Goal: Transaction & Acquisition: Book appointment/travel/reservation

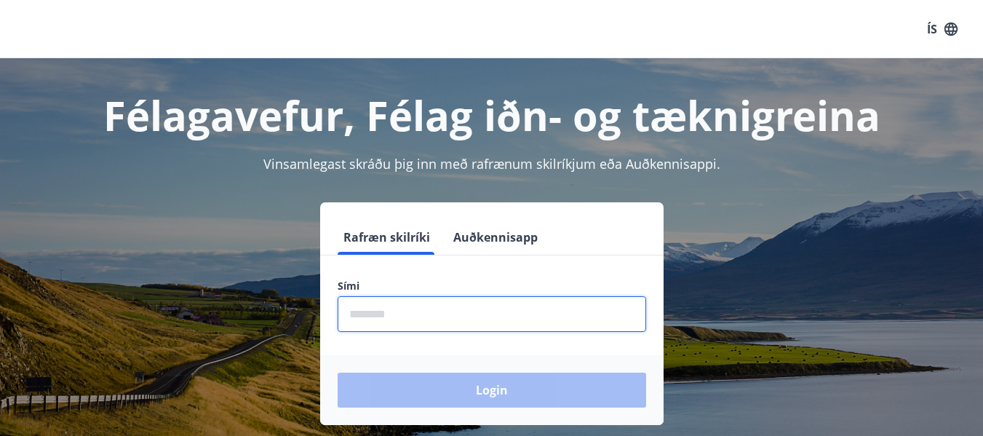
click at [409, 316] on input "phone" at bounding box center [492, 314] width 308 height 36
type input "********"
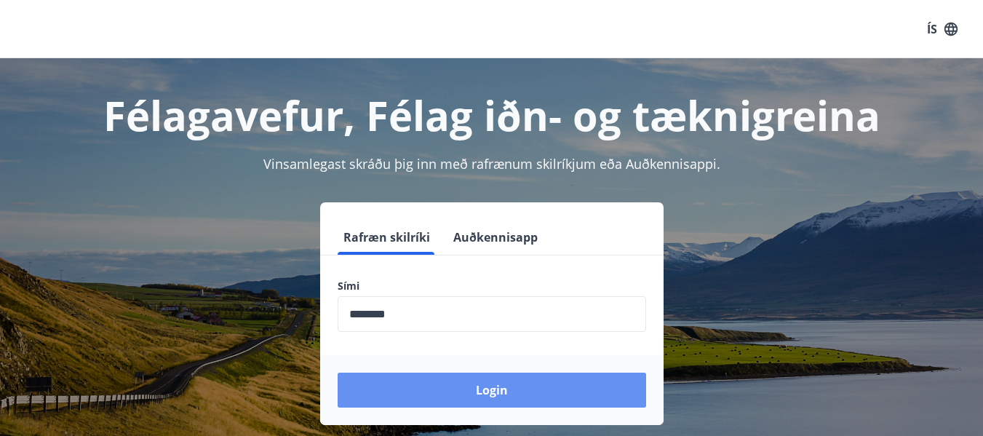
drag, startPoint x: 458, startPoint y: 391, endPoint x: 481, endPoint y: 391, distance: 22.6
click at [461, 391] on button "Login" at bounding box center [492, 389] width 308 height 35
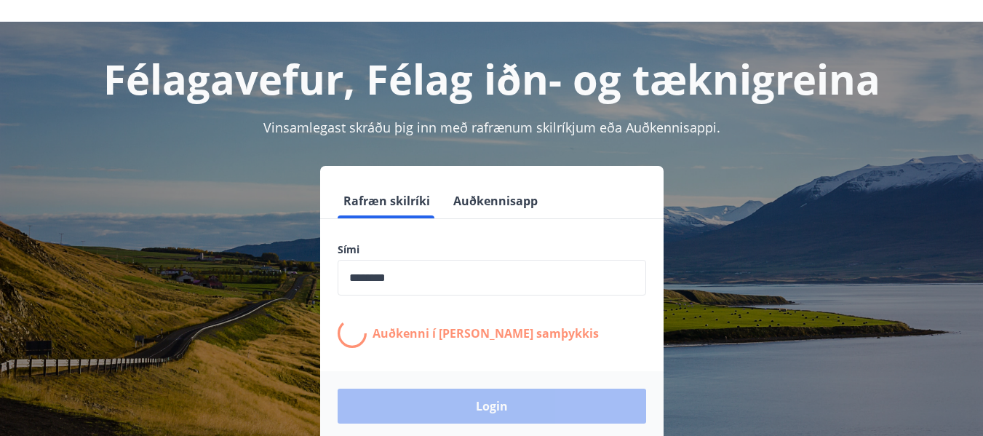
scroll to position [35, 0]
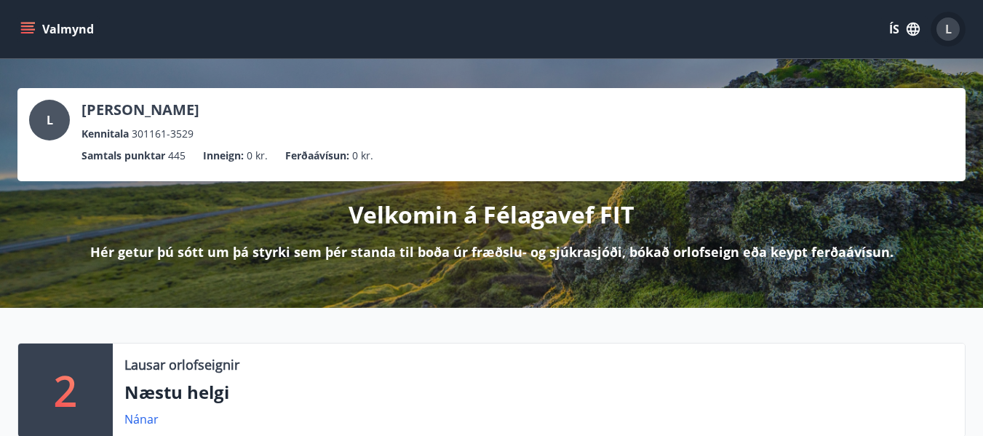
click at [946, 28] on span "L" at bounding box center [948, 29] width 7 height 16
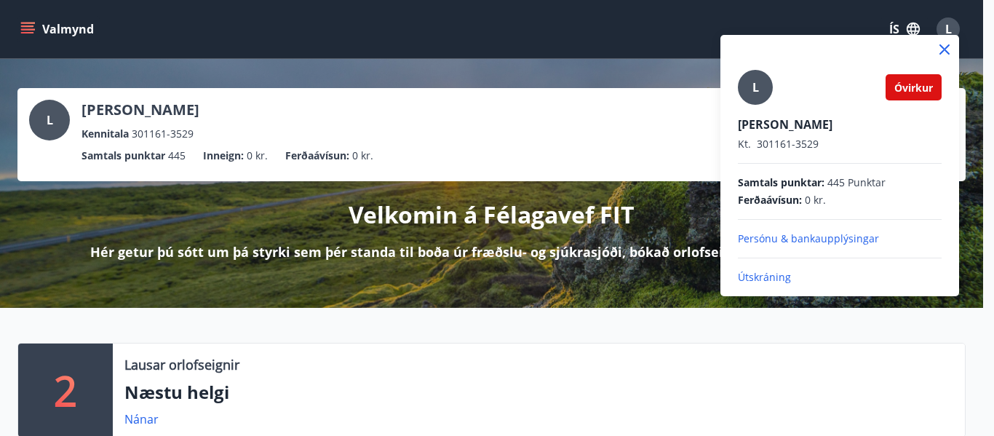
click at [944, 47] on icon at bounding box center [944, 49] width 17 height 17
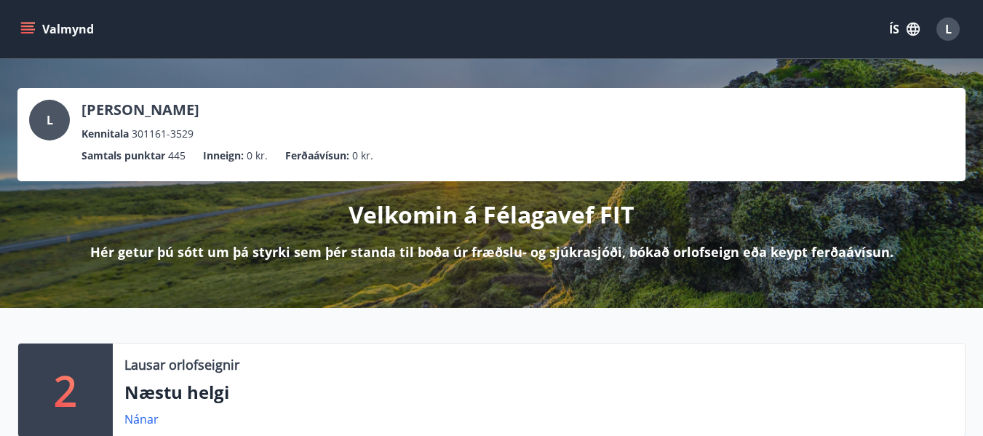
click at [41, 25] on button "Valmynd" at bounding box center [58, 29] width 82 height 26
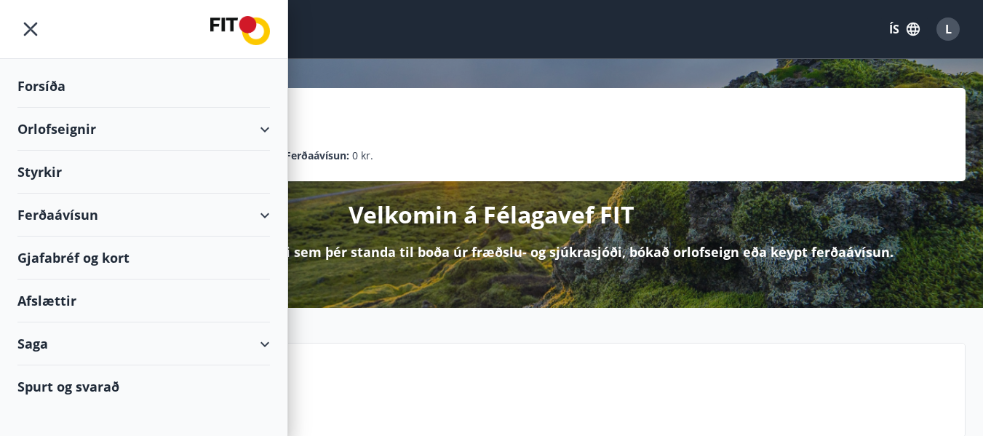
click at [66, 299] on div "Afslættir" at bounding box center [143, 300] width 252 height 43
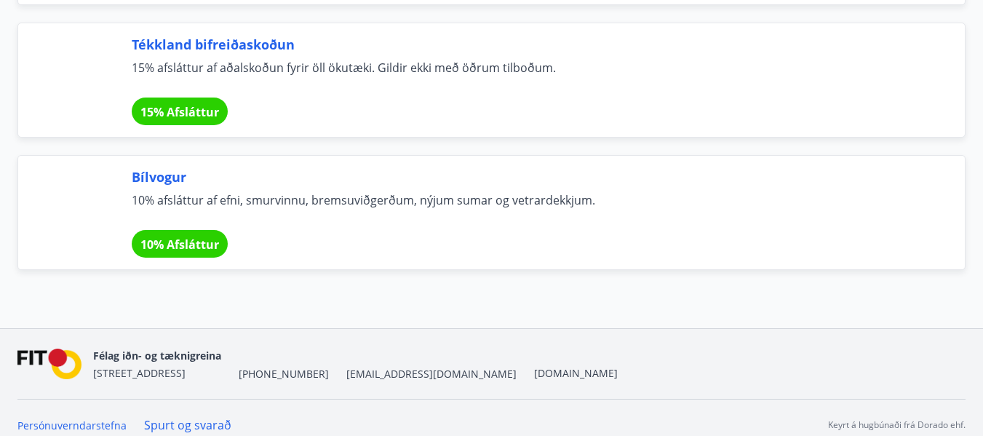
scroll to position [9983, 0]
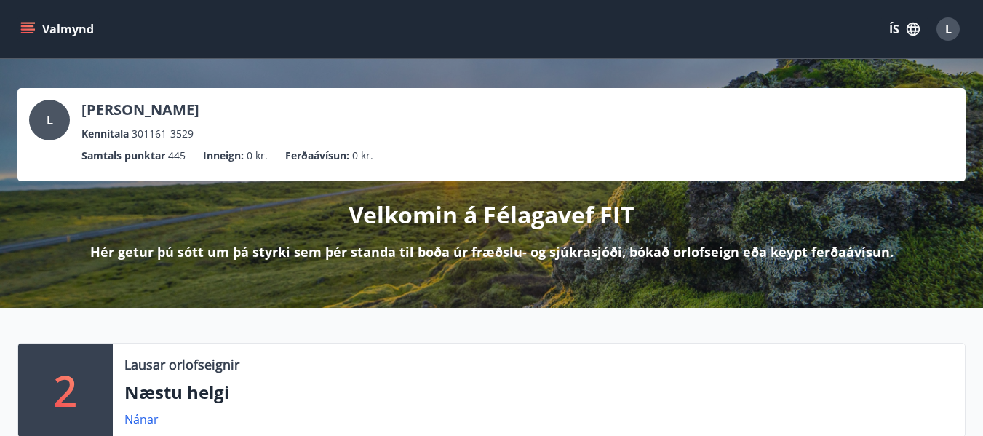
click at [33, 24] on icon "menu" at bounding box center [27, 29] width 15 height 15
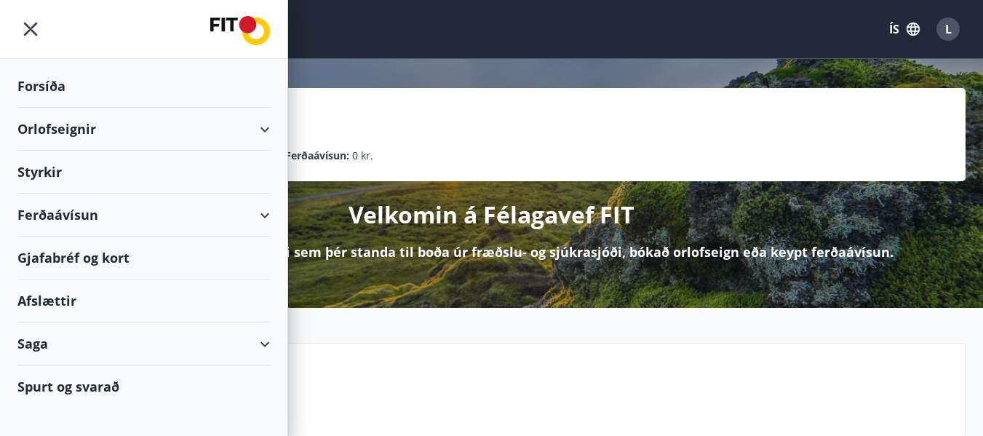
click at [39, 343] on div "Saga" at bounding box center [143, 343] width 252 height 43
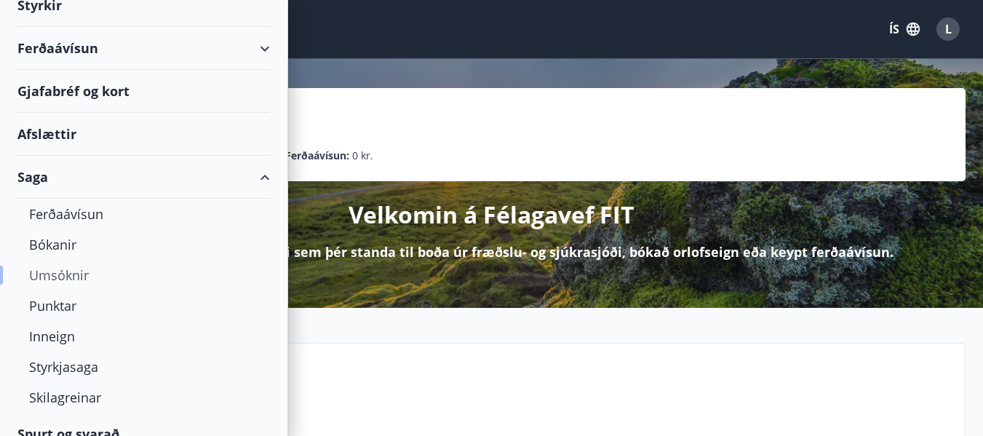
scroll to position [186, 0]
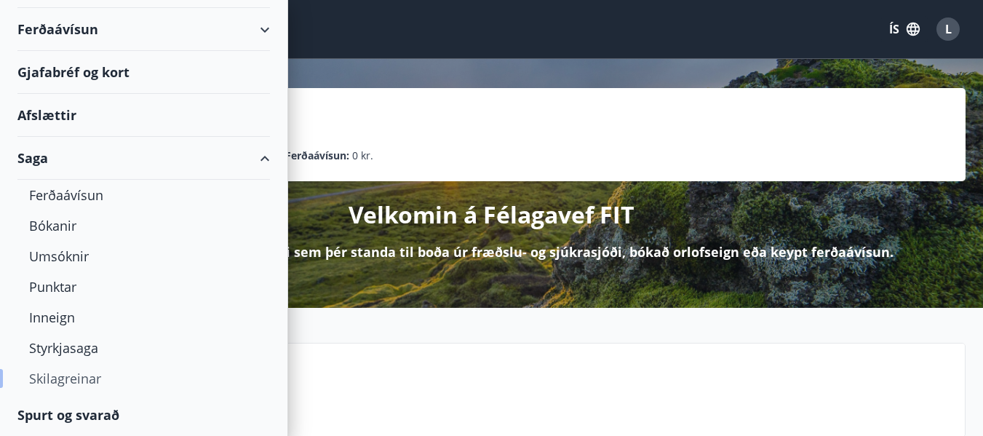
click at [84, 384] on div "Skilagreinar" at bounding box center [143, 378] width 229 height 31
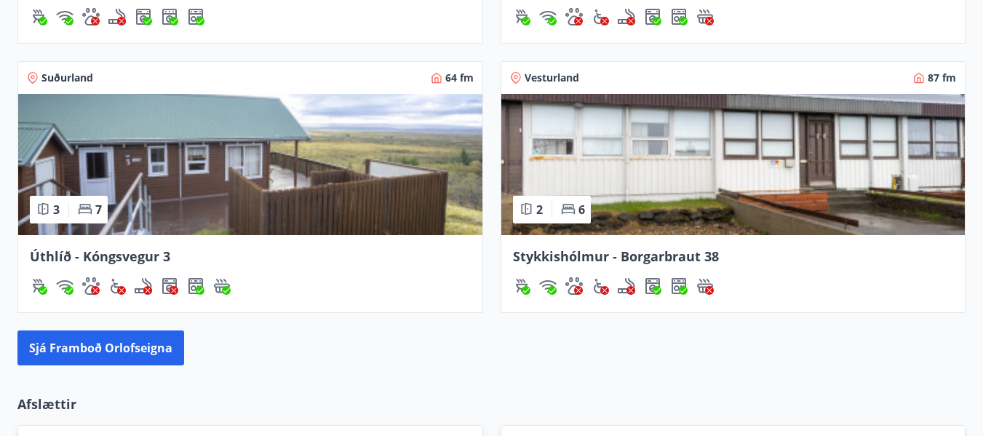
scroll to position [1309, 0]
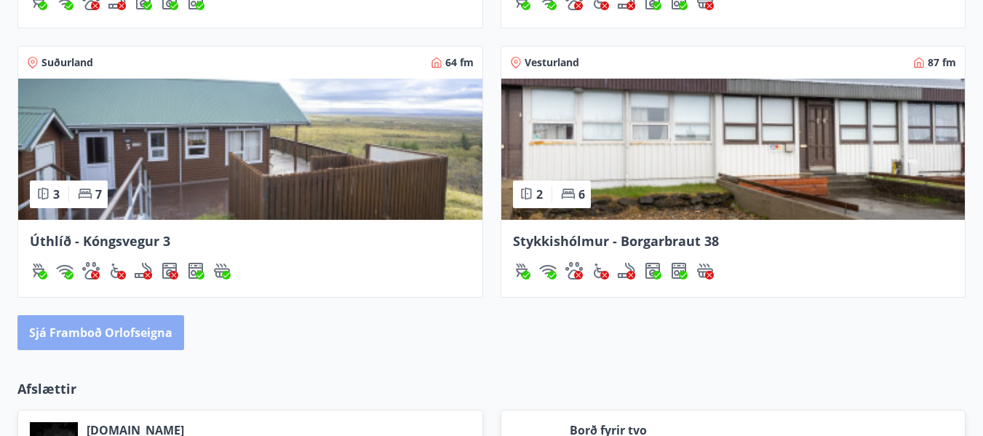
click at [150, 335] on button "Sjá framboð orlofseigna" at bounding box center [100, 332] width 167 height 35
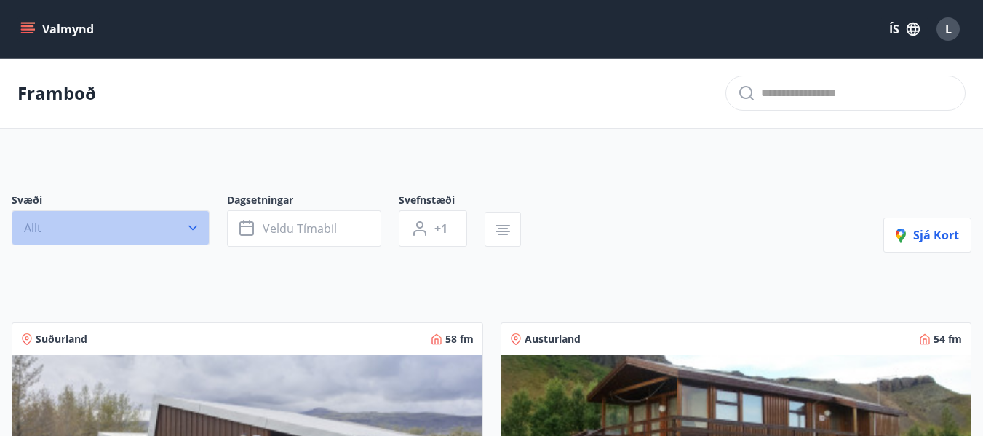
click at [196, 226] on icon "button" at bounding box center [193, 227] width 15 height 15
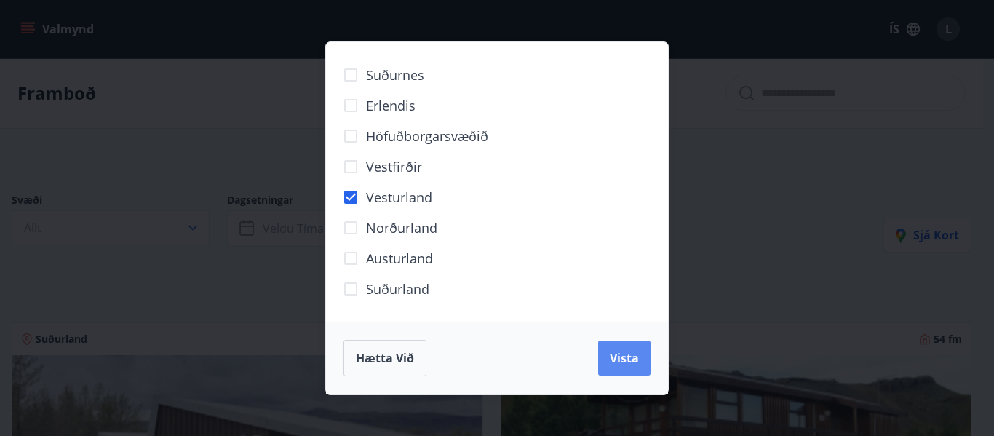
click at [626, 356] on span "Vista" at bounding box center [624, 358] width 29 height 16
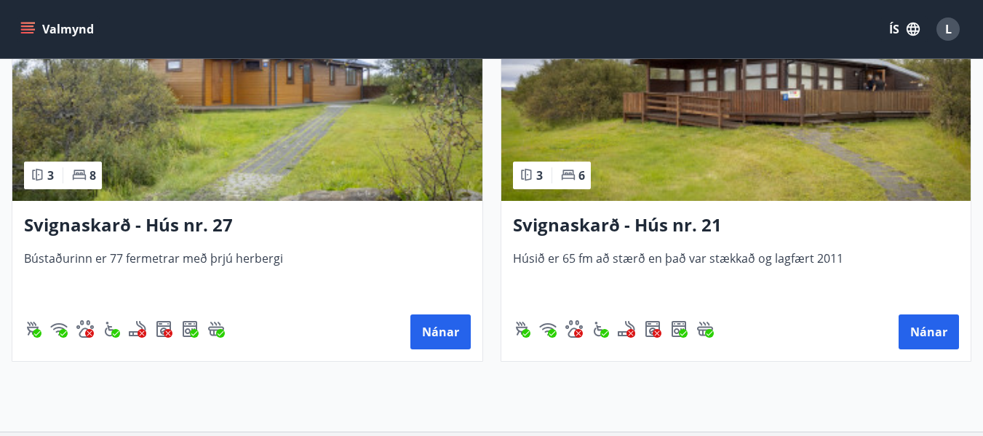
scroll to position [2068, 0]
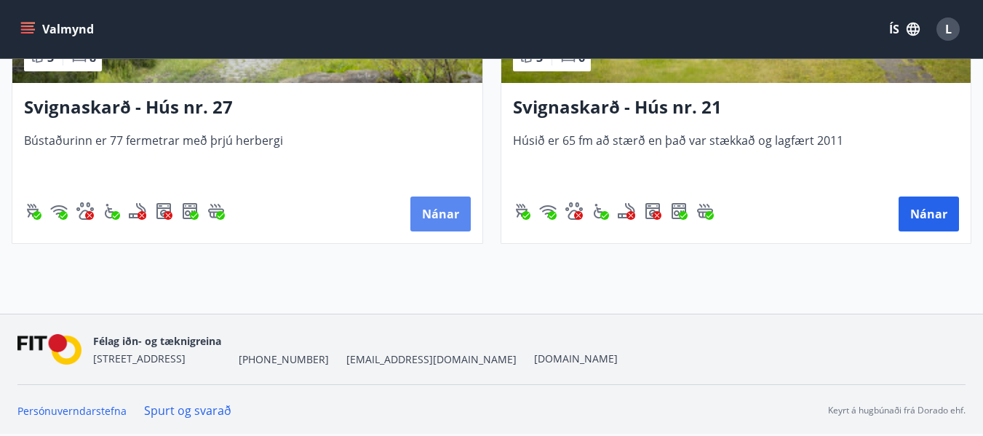
click at [431, 217] on button "Nánar" at bounding box center [440, 213] width 60 height 35
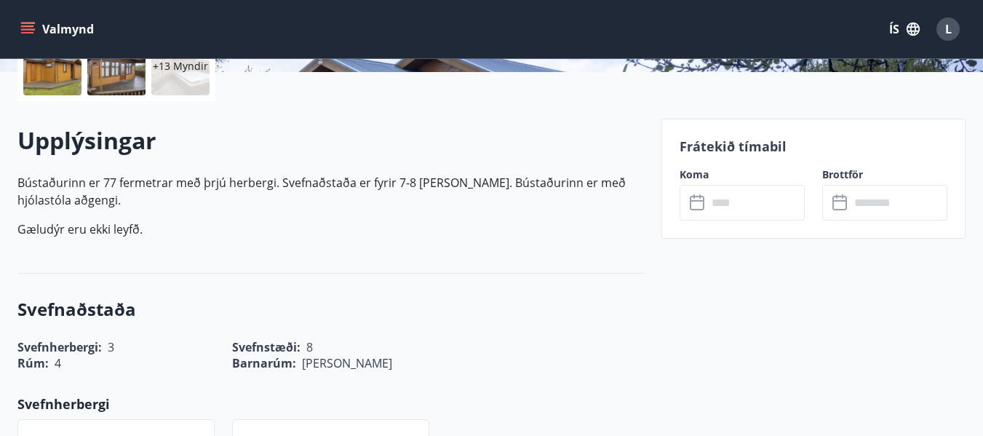
scroll to position [364, 0]
click at [843, 204] on icon at bounding box center [840, 203] width 17 height 17
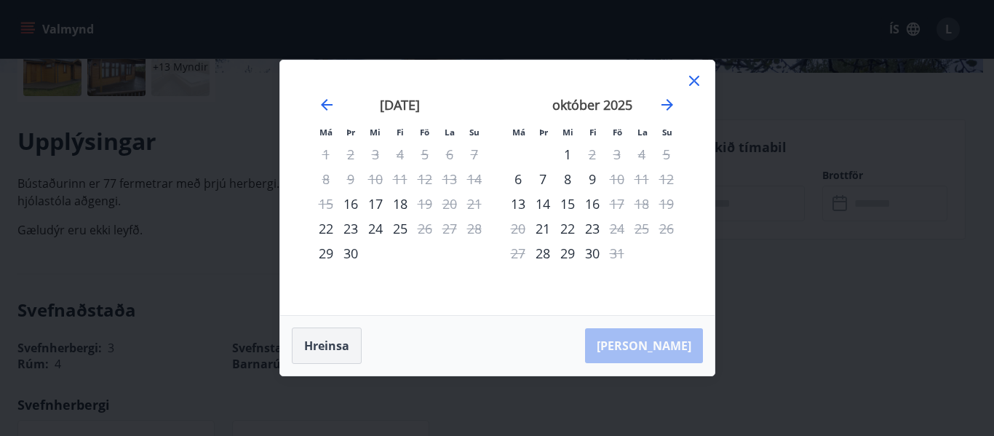
click at [337, 348] on button "Hreinsa" at bounding box center [327, 345] width 70 height 36
drag, startPoint x: 693, startPoint y: 76, endPoint x: 737, endPoint y: 111, distance: 56.4
click at [693, 76] on icon at bounding box center [693, 80] width 17 height 17
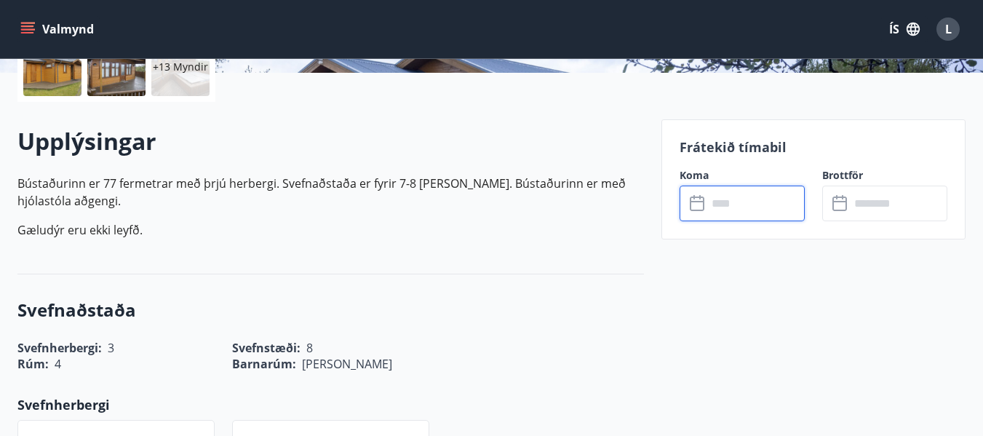
click at [741, 204] on input "text" at bounding box center [755, 204] width 97 height 36
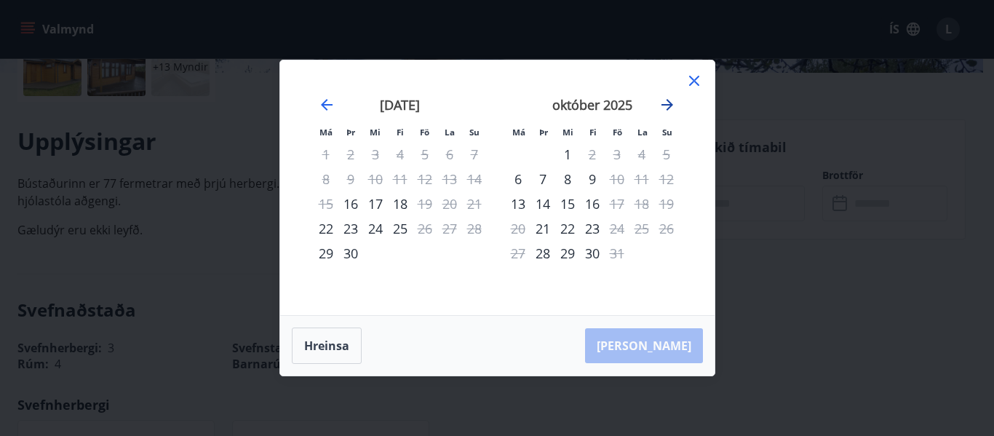
click at [667, 105] on icon "Move forward to switch to the next month." at bounding box center [667, 105] width 12 height 12
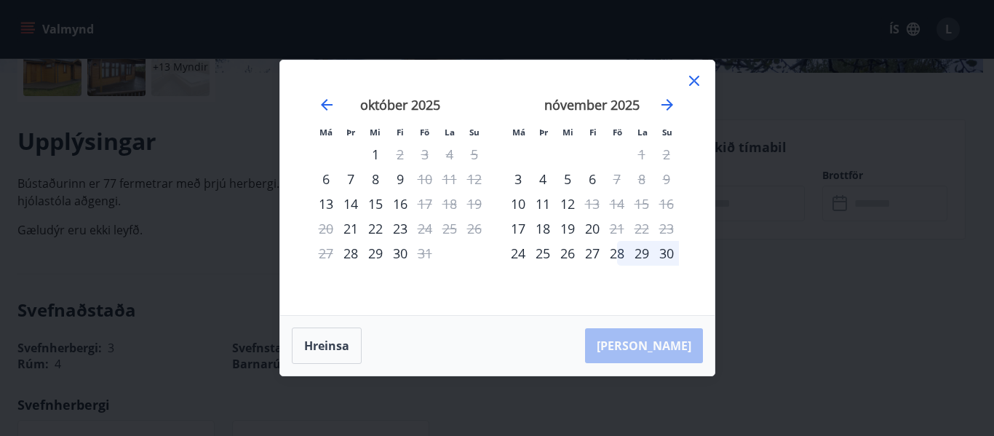
click at [696, 76] on icon at bounding box center [693, 80] width 17 height 17
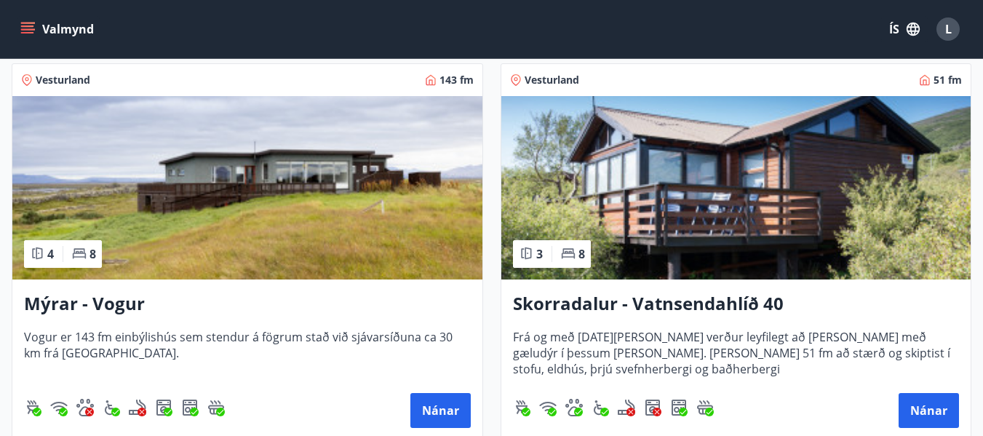
scroll to position [1164, 0]
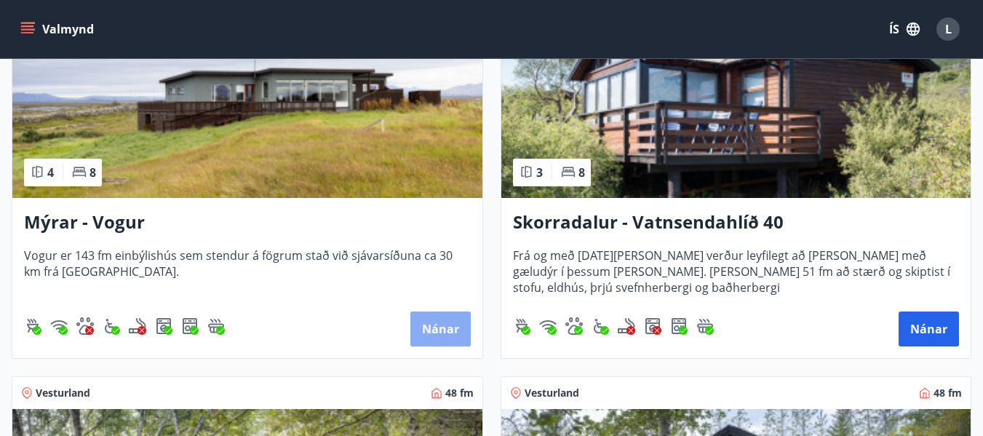
click at [442, 330] on button "Nánar" at bounding box center [440, 328] width 60 height 35
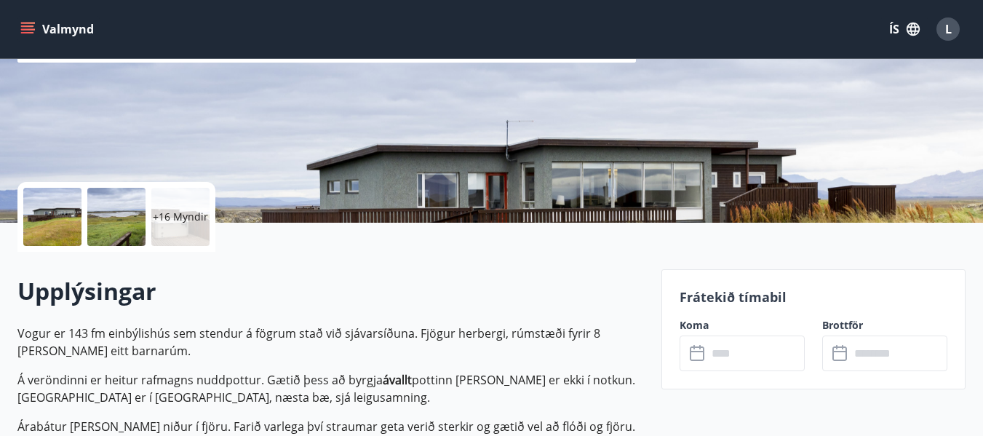
scroll to position [218, 0]
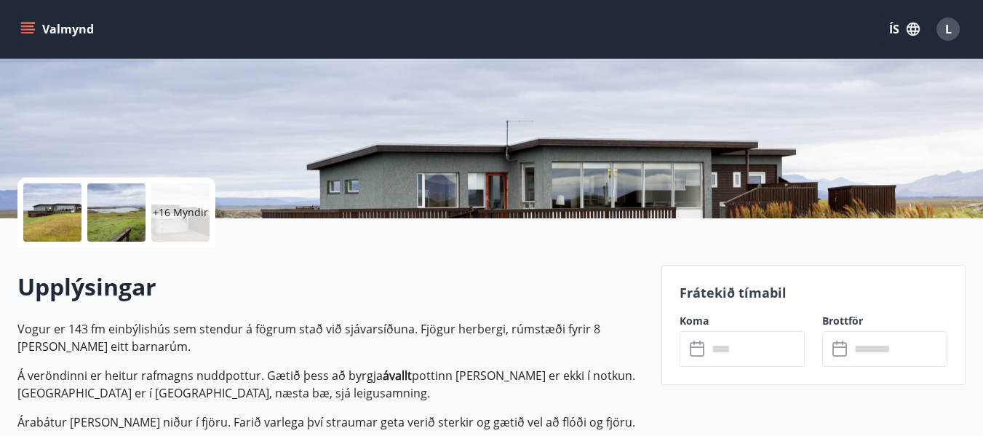
click at [735, 354] on input "text" at bounding box center [755, 349] width 97 height 36
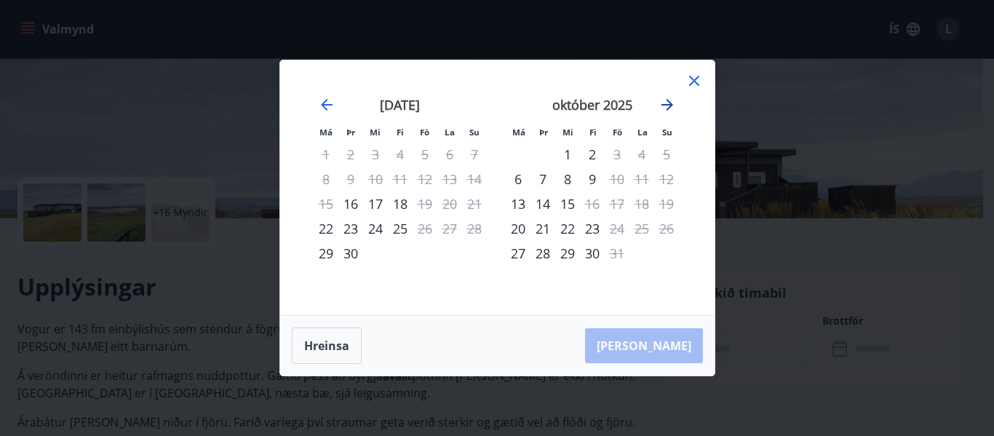
click at [672, 103] on icon "Move forward to switch to the next month." at bounding box center [666, 104] width 17 height 17
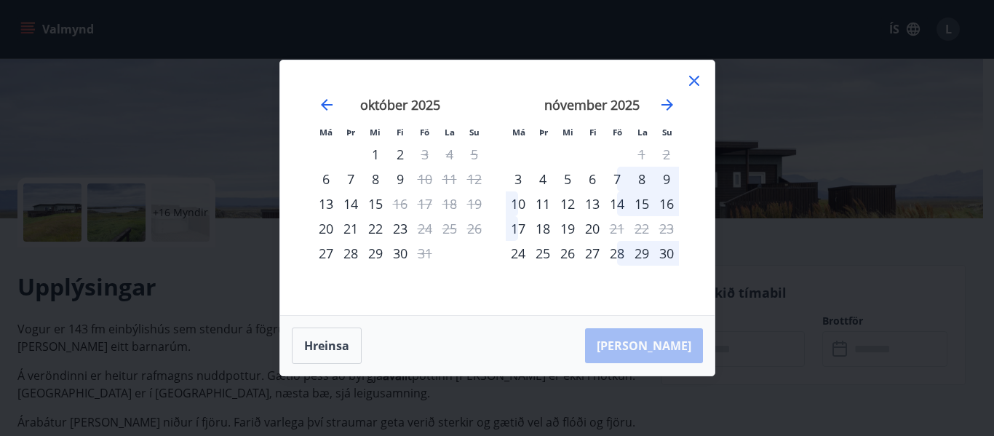
click at [694, 78] on icon at bounding box center [693, 80] width 17 height 17
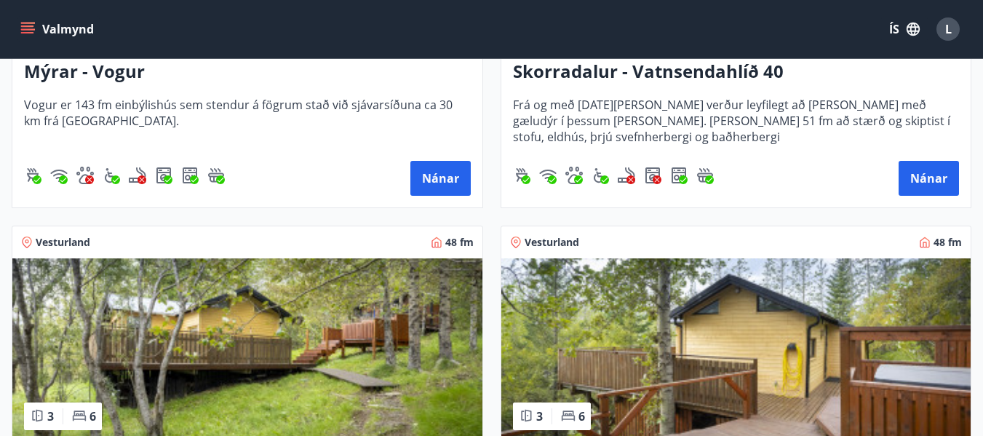
scroll to position [1528, 0]
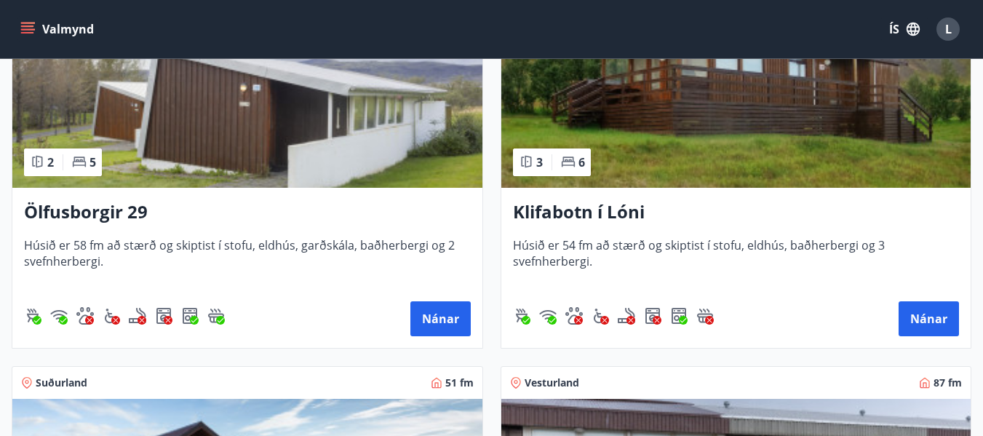
scroll to position [364, 0]
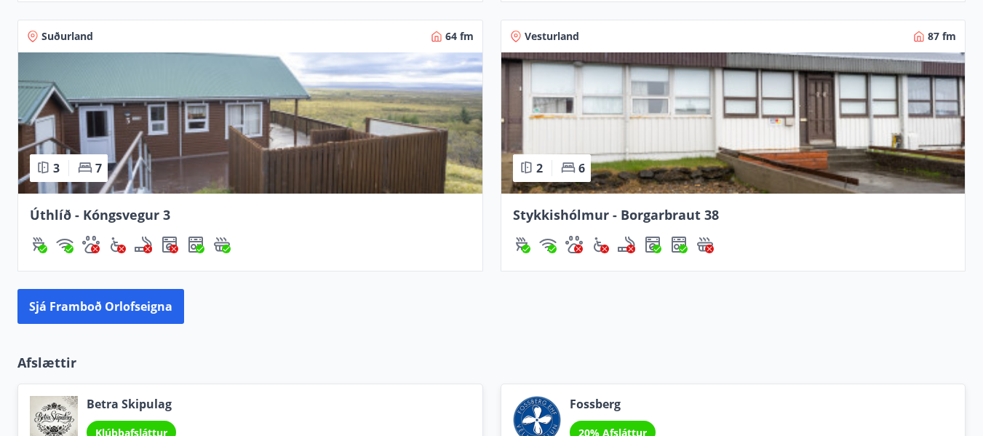
scroll to position [1483, 0]
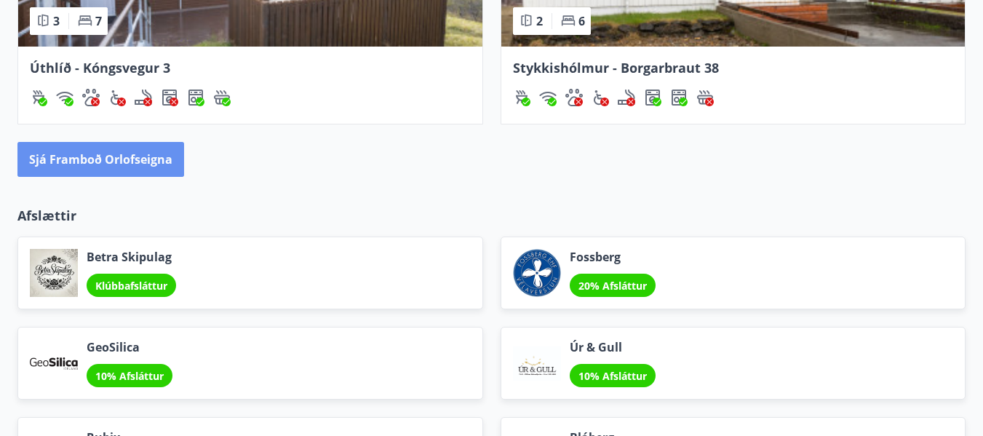
drag, startPoint x: 145, startPoint y: 159, endPoint x: 993, endPoint y: 353, distance: 869.5
click at [146, 159] on button "Sjá framboð orlofseigna" at bounding box center [100, 159] width 167 height 35
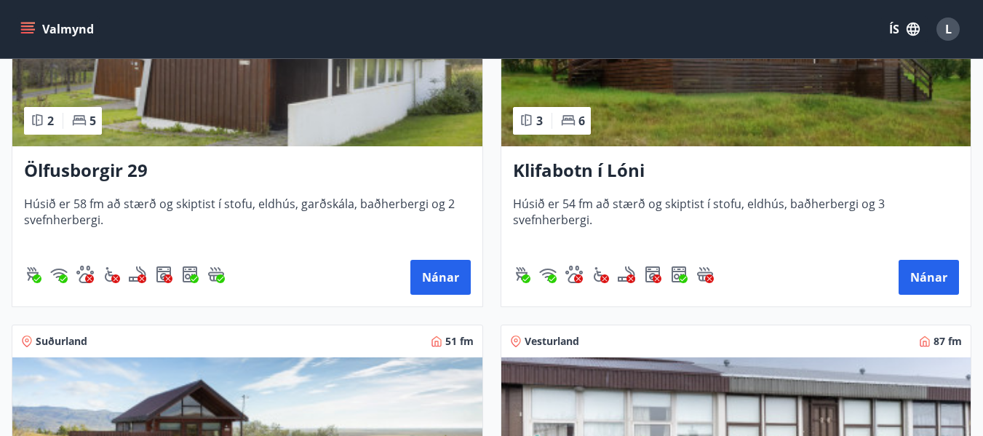
scroll to position [218, 0]
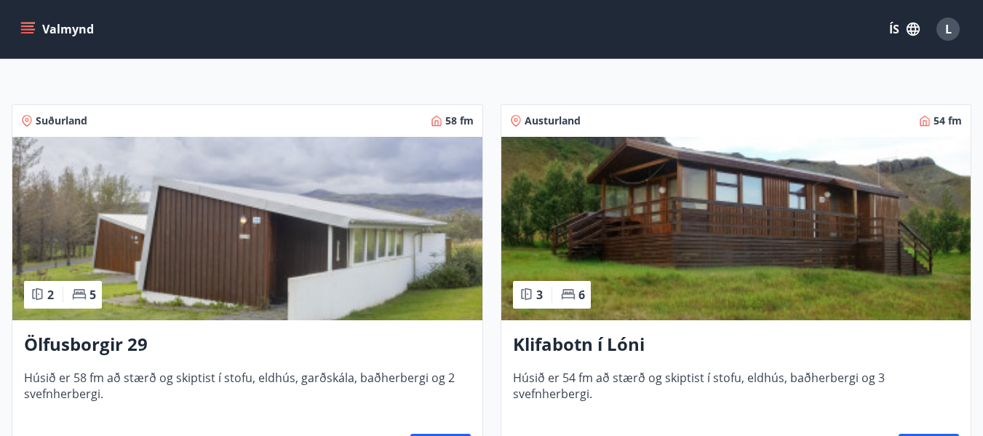
click at [73, 116] on span "Suðurland" at bounding box center [62, 120] width 52 height 15
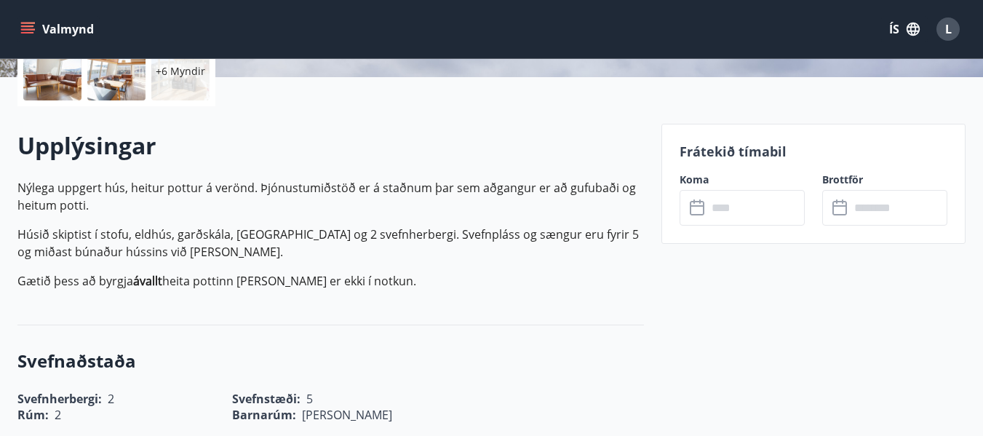
scroll to position [364, 0]
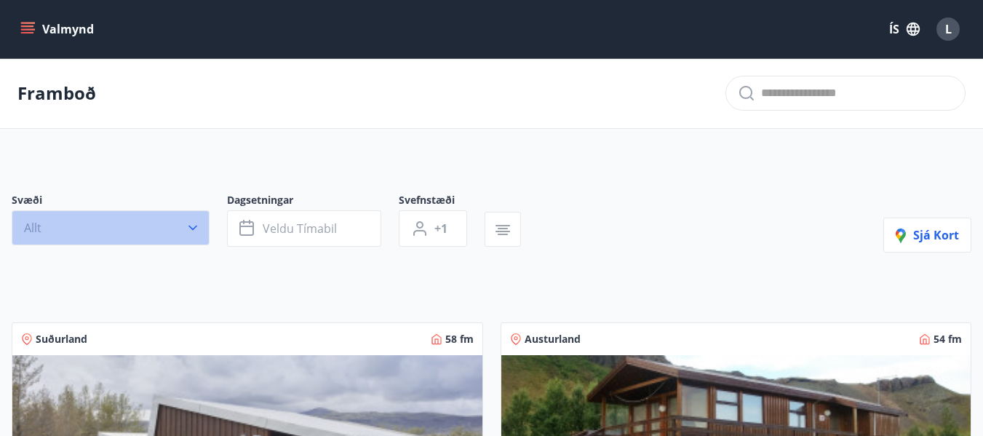
click at [191, 226] on icon "button" at bounding box center [193, 227] width 15 height 15
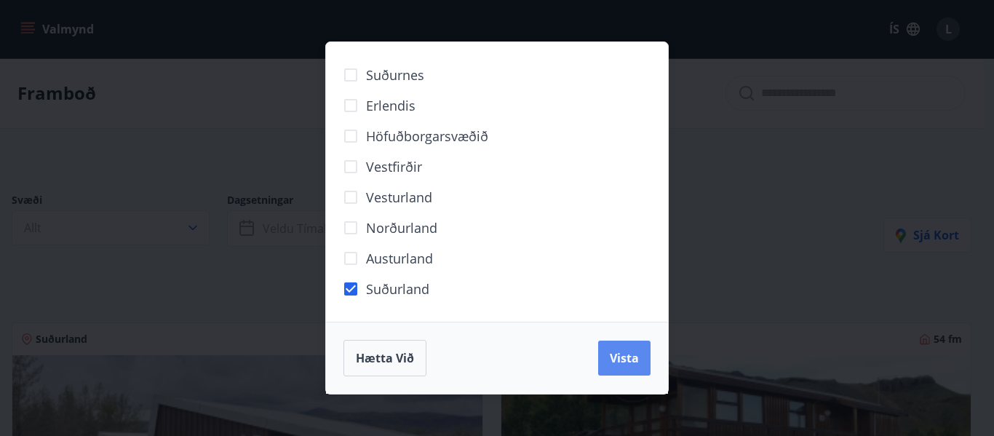
click at [628, 363] on span "Vista" at bounding box center [624, 358] width 29 height 16
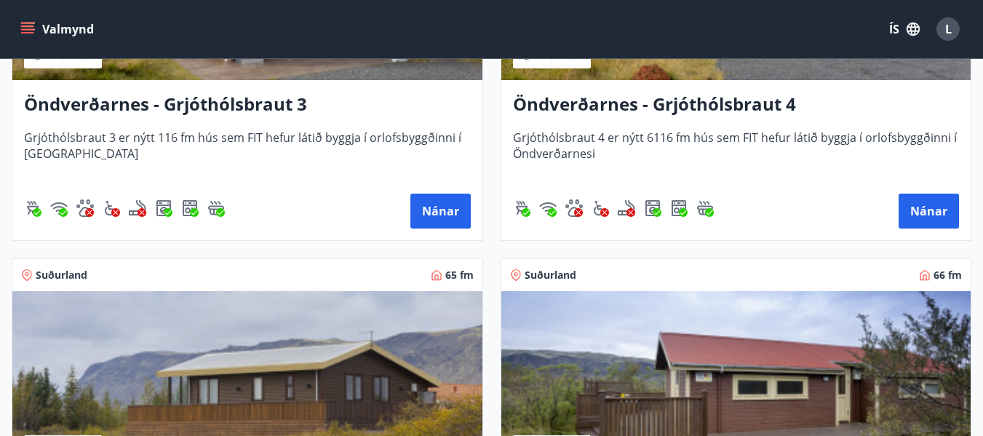
scroll to position [2692, 0]
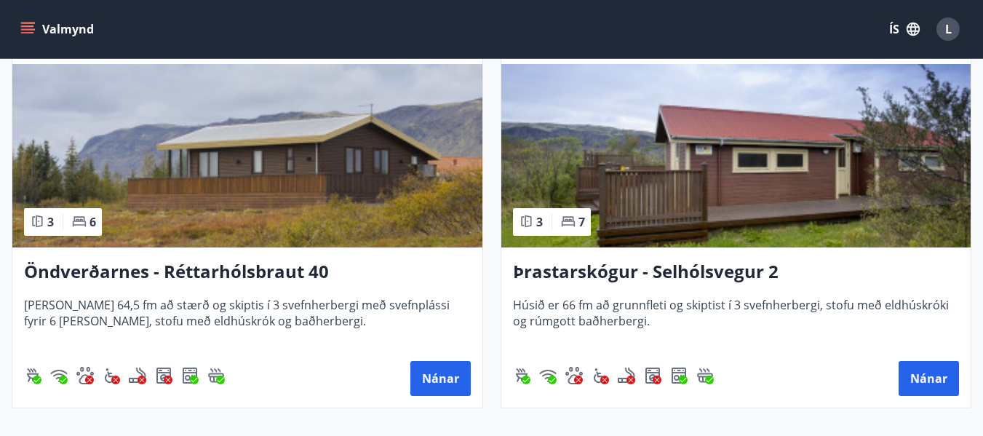
click at [208, 271] on h3 "Öndverðarnes - Réttarhólsbraut 40" at bounding box center [247, 272] width 447 height 26
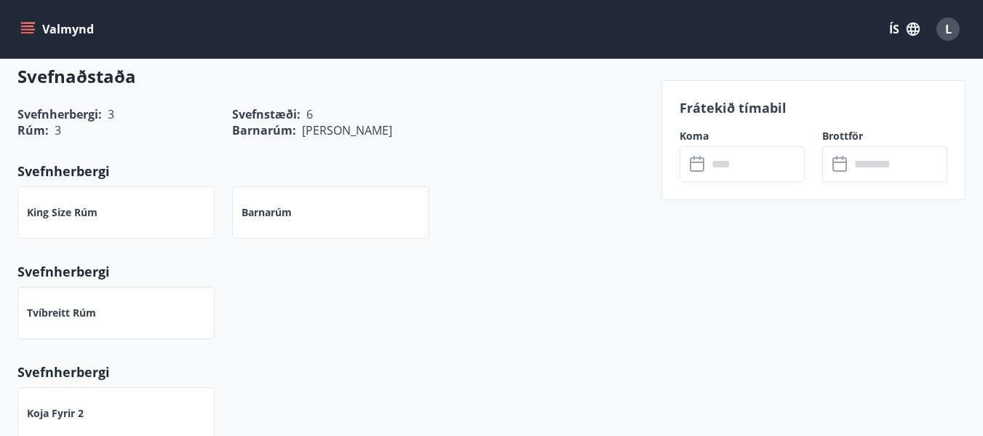
scroll to position [436, 0]
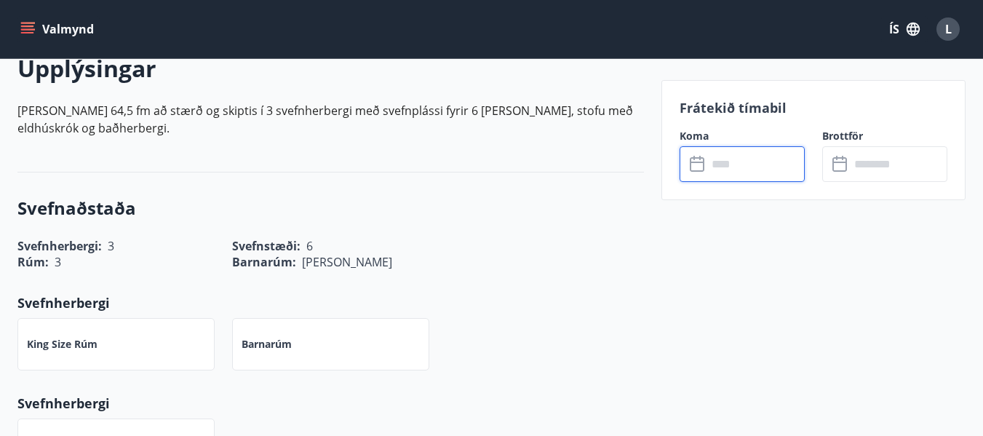
click at [751, 164] on input "text" at bounding box center [755, 164] width 97 height 36
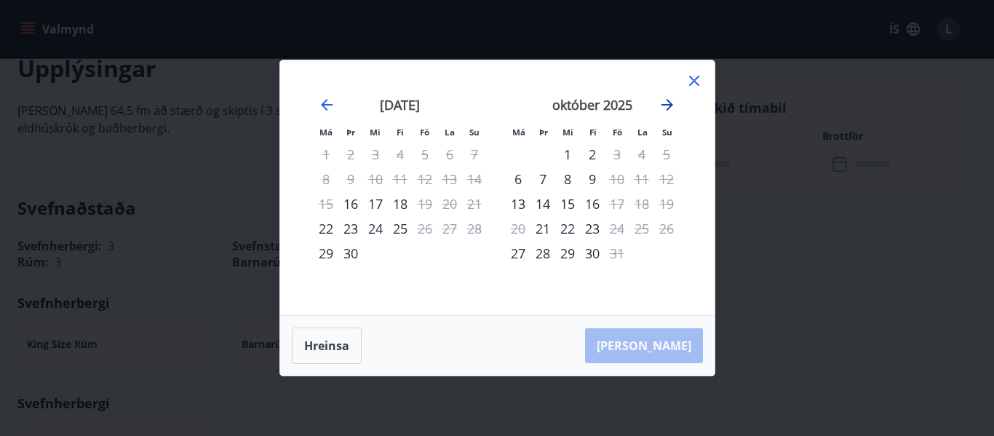
click at [670, 103] on icon "Move forward to switch to the next month." at bounding box center [667, 105] width 12 height 12
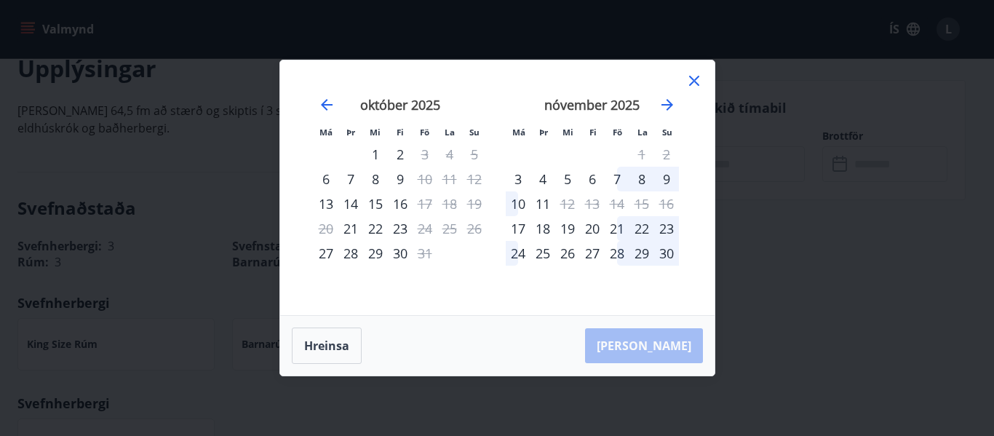
click at [689, 79] on icon at bounding box center [693, 80] width 17 height 17
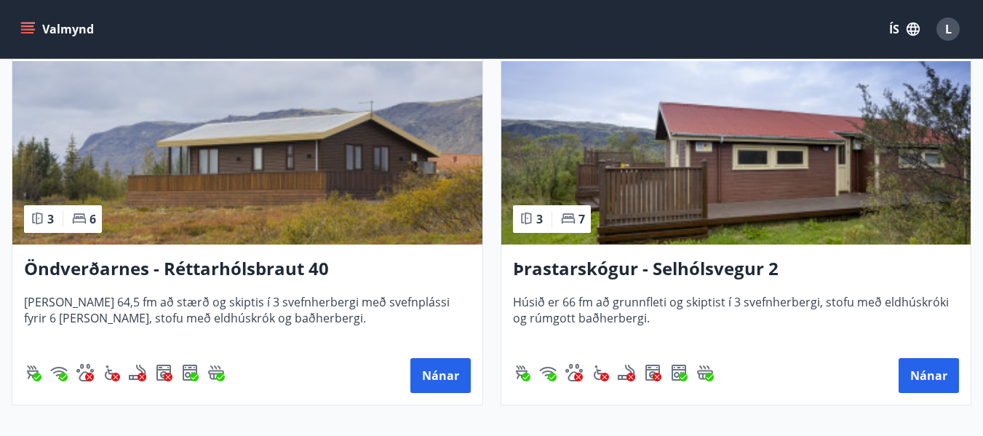
scroll to position [2837, 0]
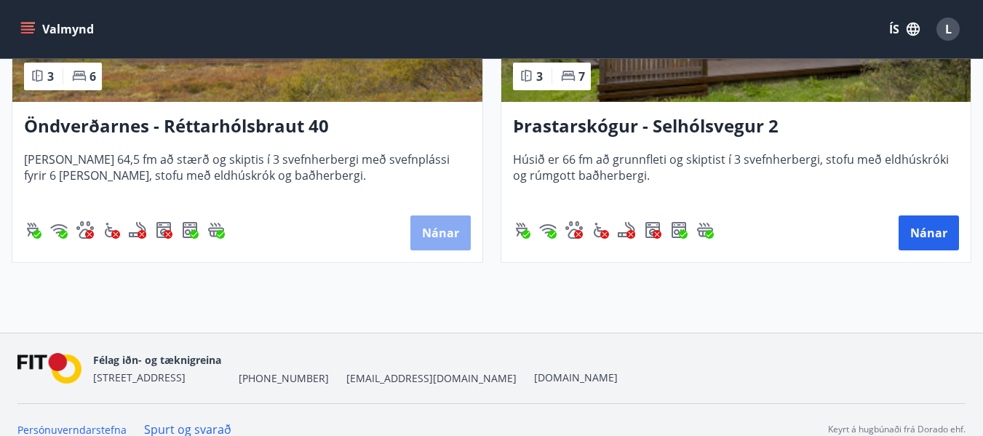
click at [426, 228] on button "Nánar" at bounding box center [440, 232] width 60 height 35
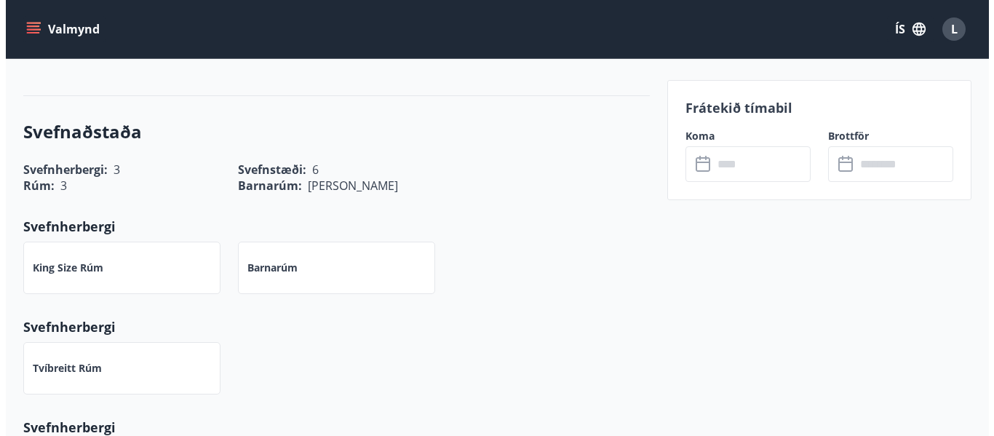
scroll to position [509, 0]
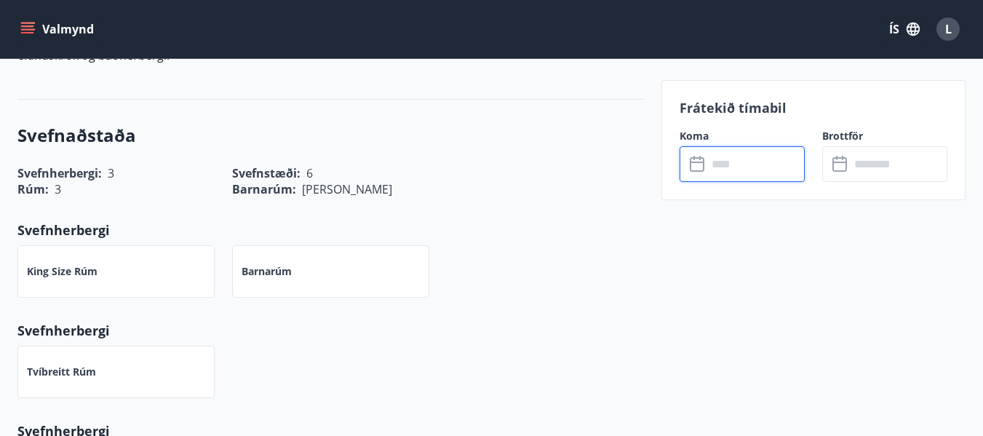
click at [746, 168] on input "text" at bounding box center [755, 164] width 97 height 36
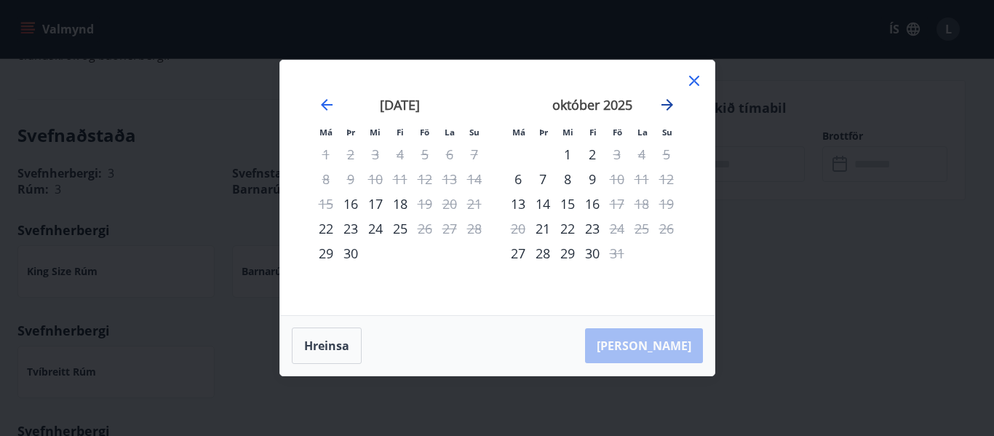
click at [671, 106] on icon "Move forward to switch to the next month." at bounding box center [666, 104] width 17 height 17
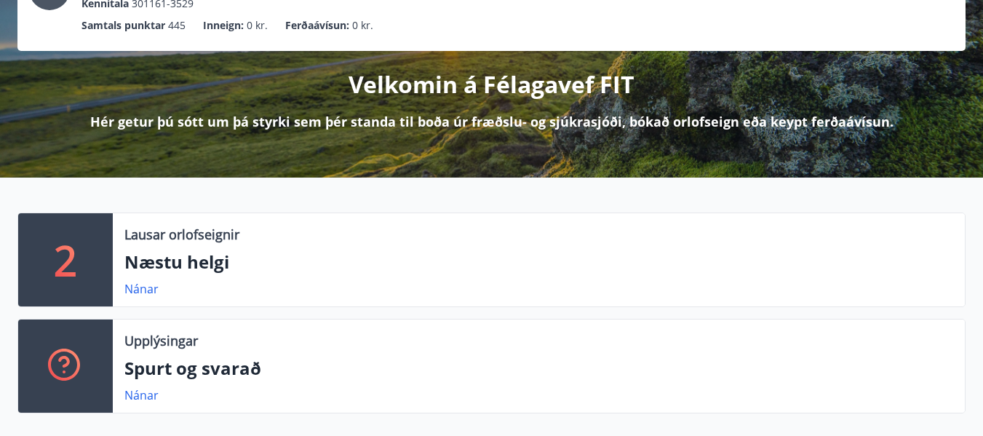
scroll to position [145, 0]
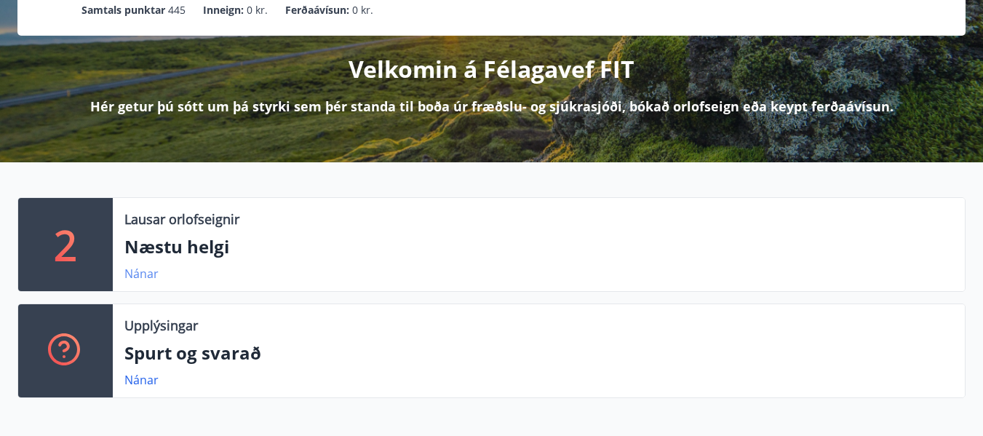
click at [144, 273] on link "Nánar" at bounding box center [141, 274] width 34 height 16
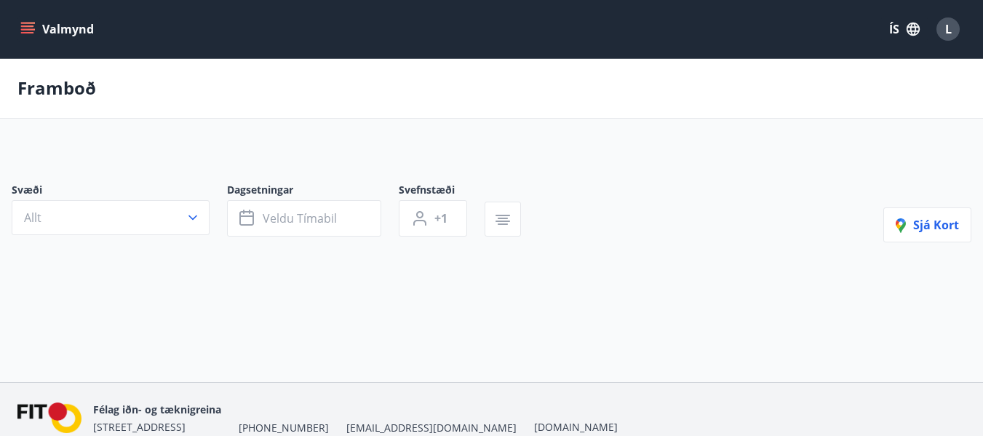
type input "*"
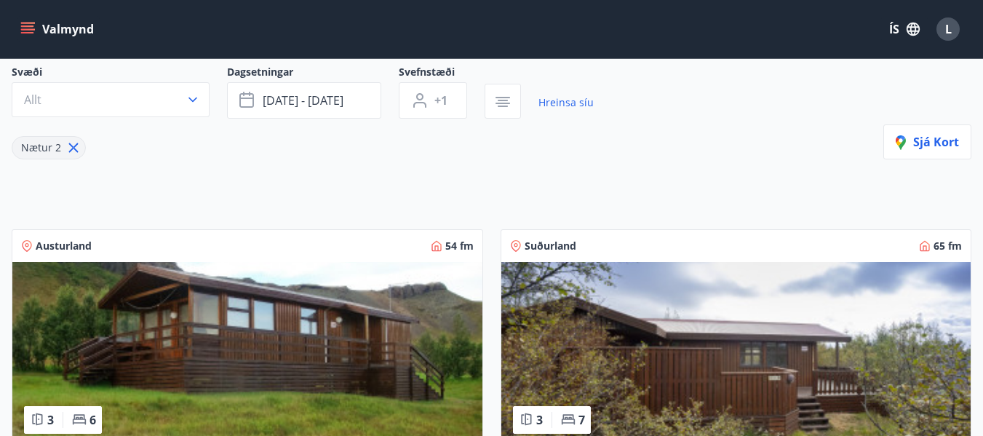
scroll to position [291, 0]
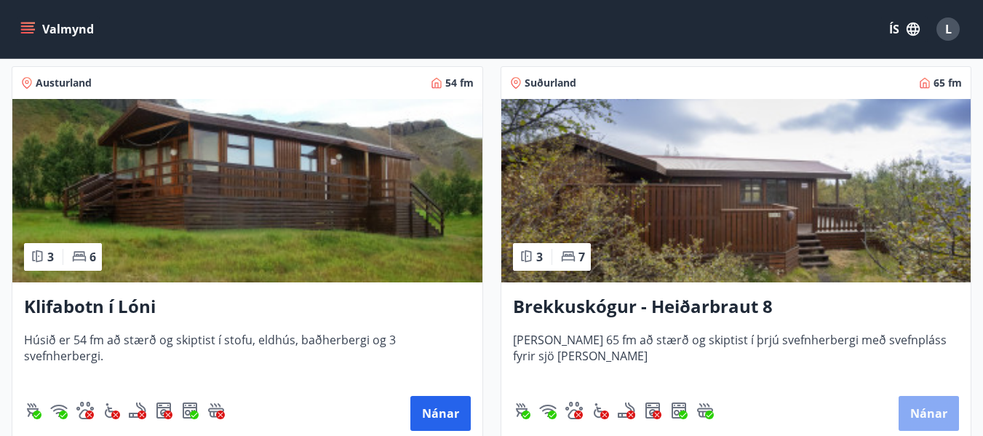
click at [902, 415] on button "Nánar" at bounding box center [928, 413] width 60 height 35
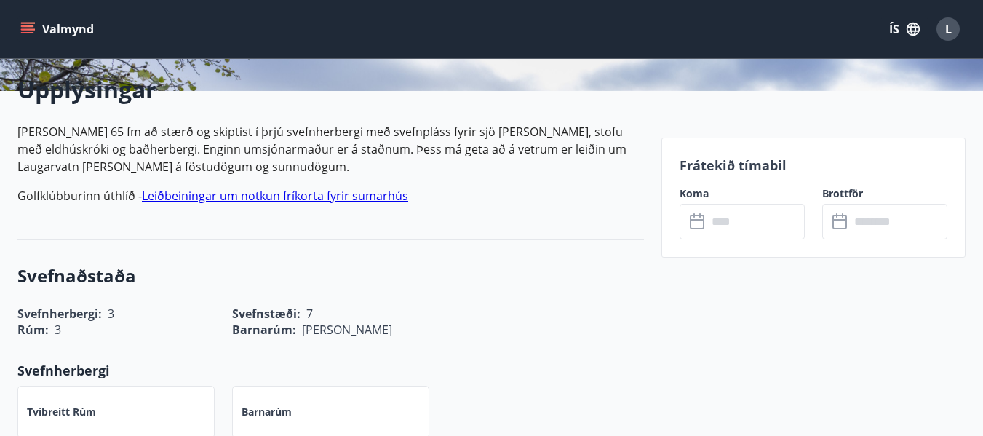
scroll to position [364, 0]
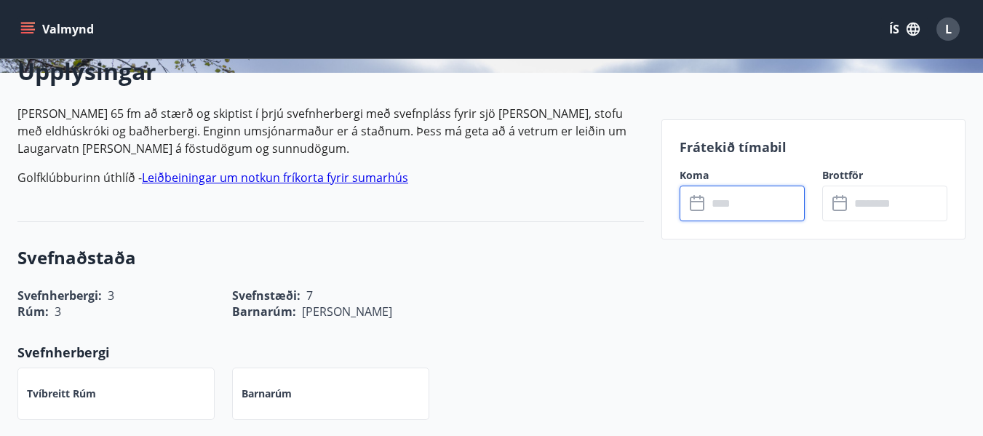
click at [764, 204] on input "text" at bounding box center [755, 204] width 97 height 36
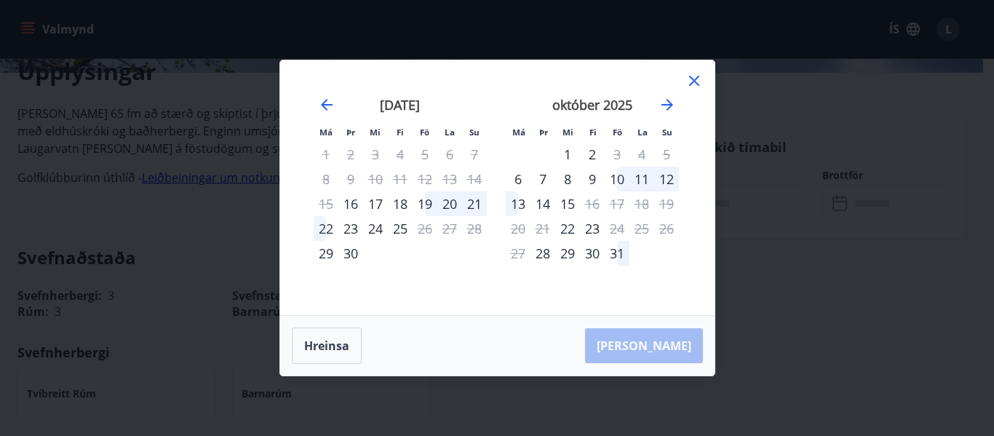
click at [447, 205] on div "20" at bounding box center [449, 203] width 25 height 25
click at [452, 204] on div "20" at bounding box center [449, 203] width 25 height 25
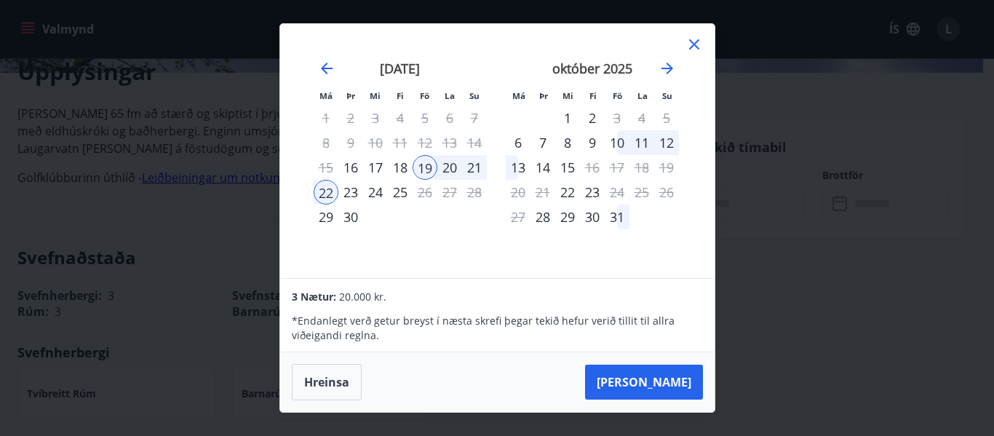
click at [694, 44] on icon at bounding box center [693, 44] width 17 height 17
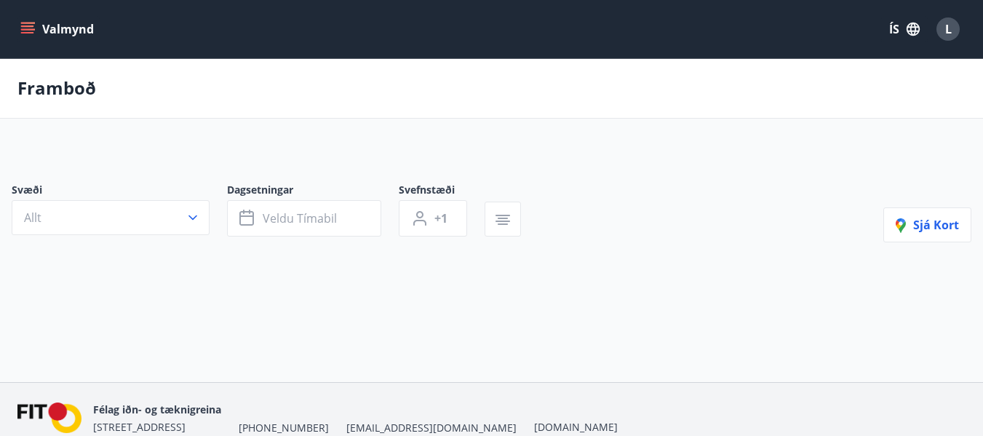
type input "*"
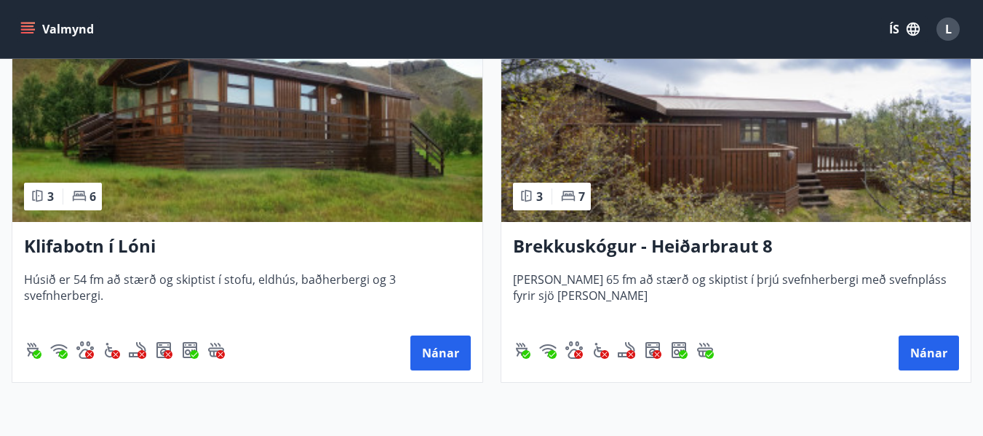
scroll to position [364, 0]
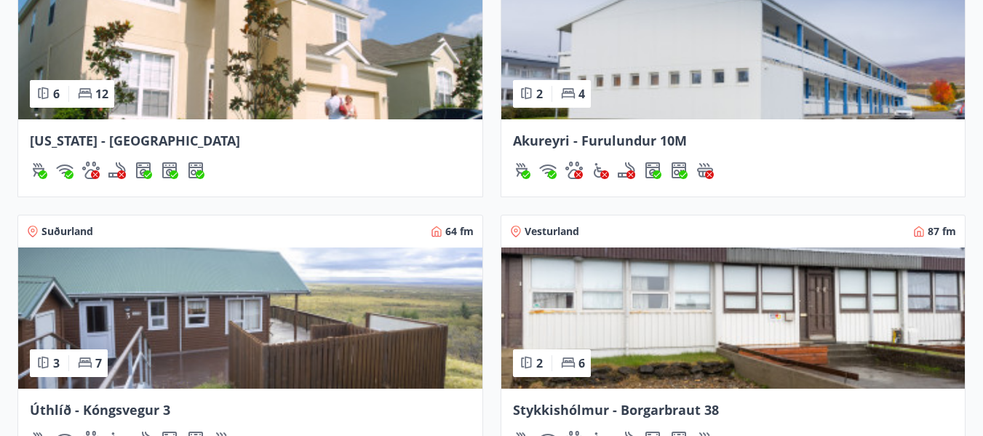
scroll to position [1309, 0]
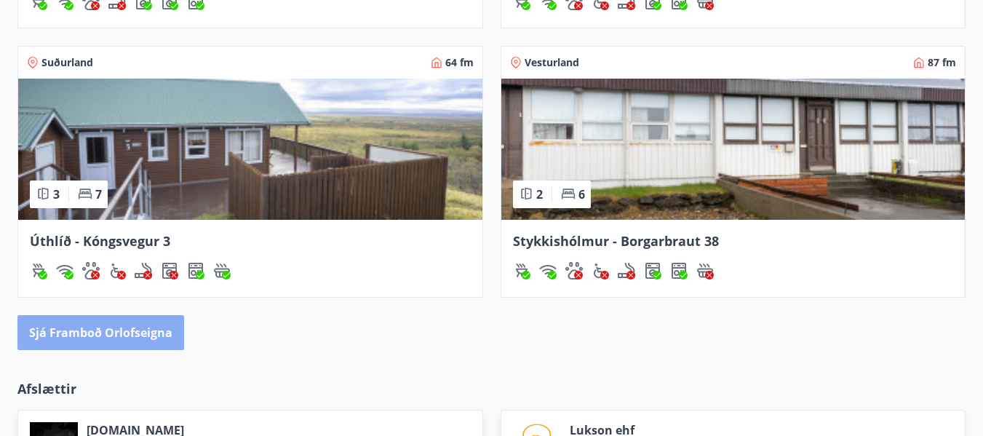
click at [135, 327] on button "Sjá framboð orlofseigna" at bounding box center [100, 332] width 167 height 35
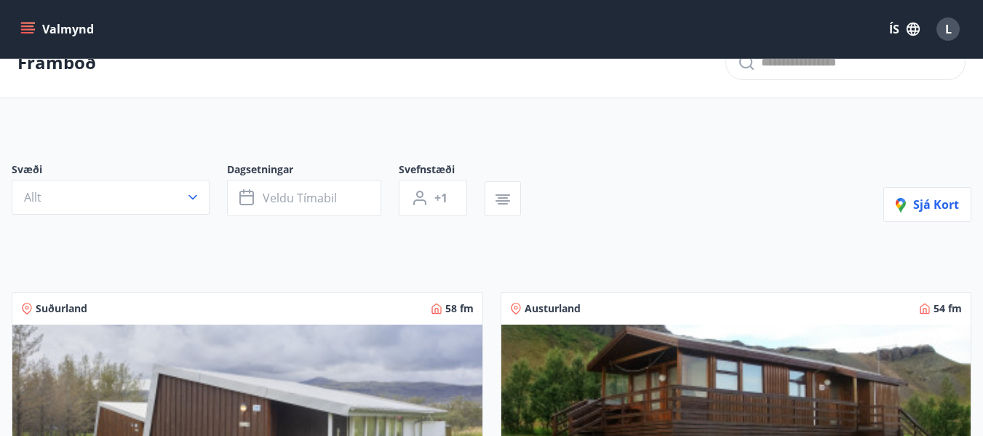
scroll to position [6, 0]
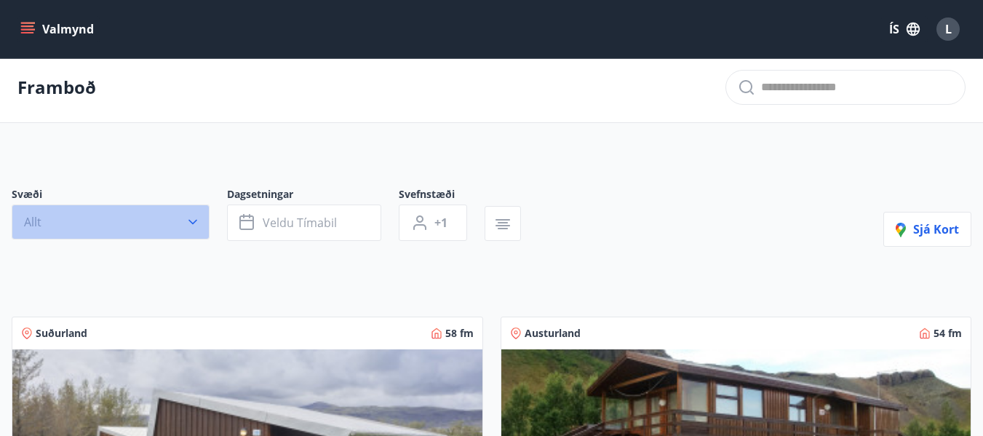
click at [197, 223] on icon "button" at bounding box center [193, 222] width 15 height 15
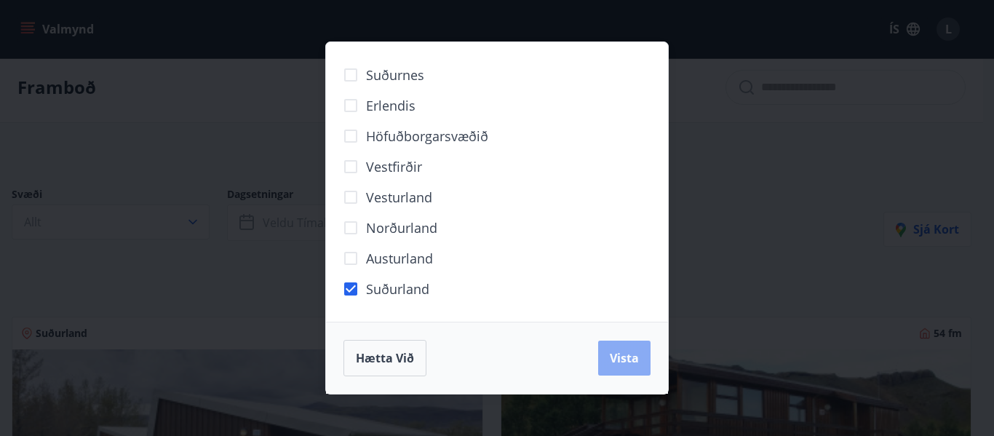
click at [621, 357] on span "Vista" at bounding box center [624, 358] width 29 height 16
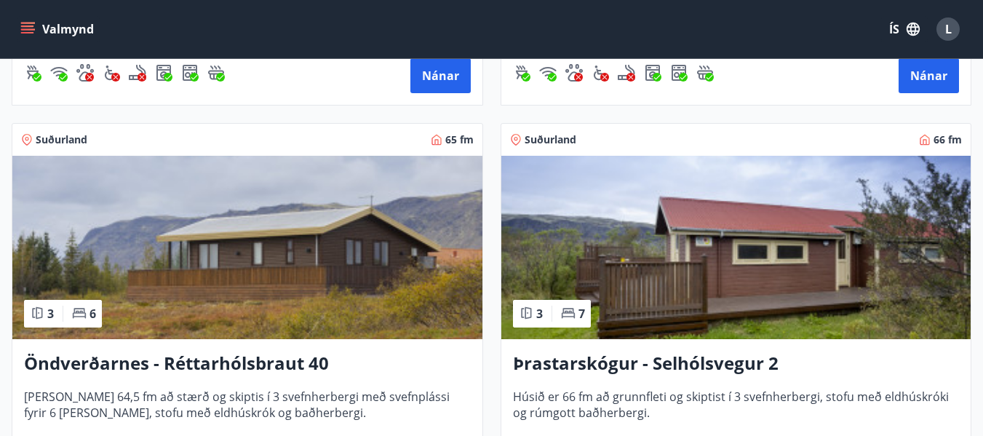
scroll to position [2843, 0]
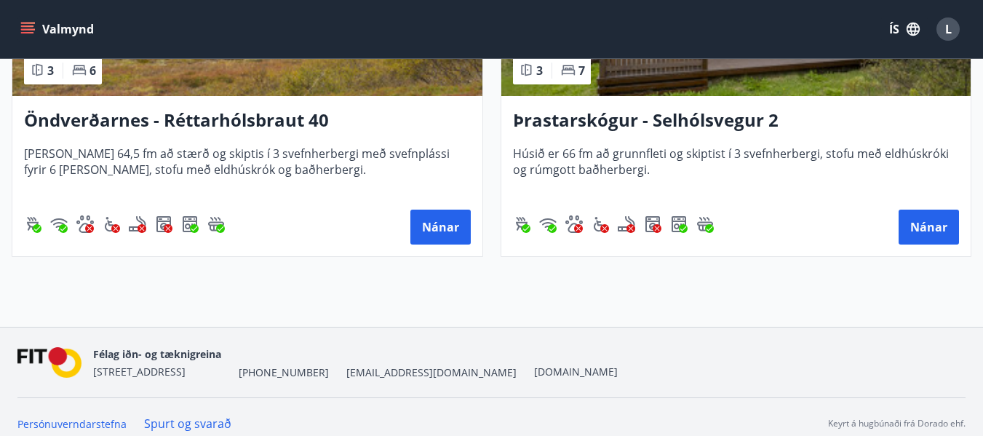
click at [686, 118] on h3 "Þrastarskógur - Selhólsvegur 2" at bounding box center [736, 121] width 447 height 26
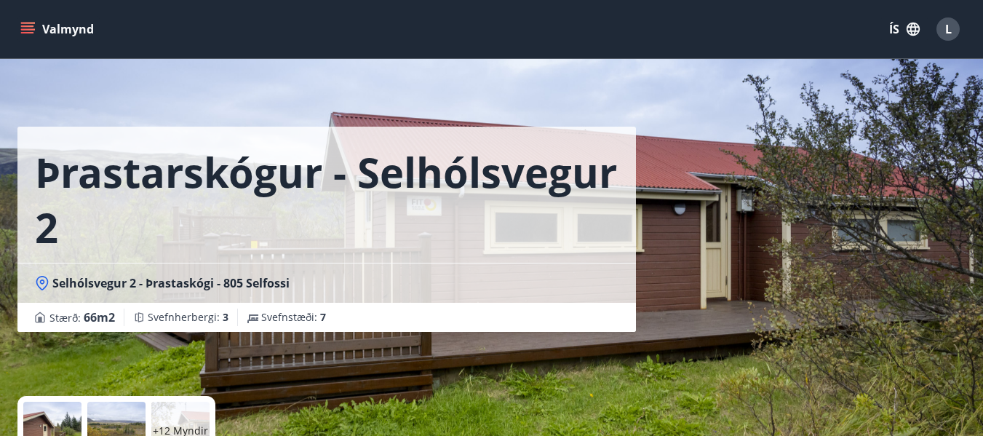
scroll to position [364, 0]
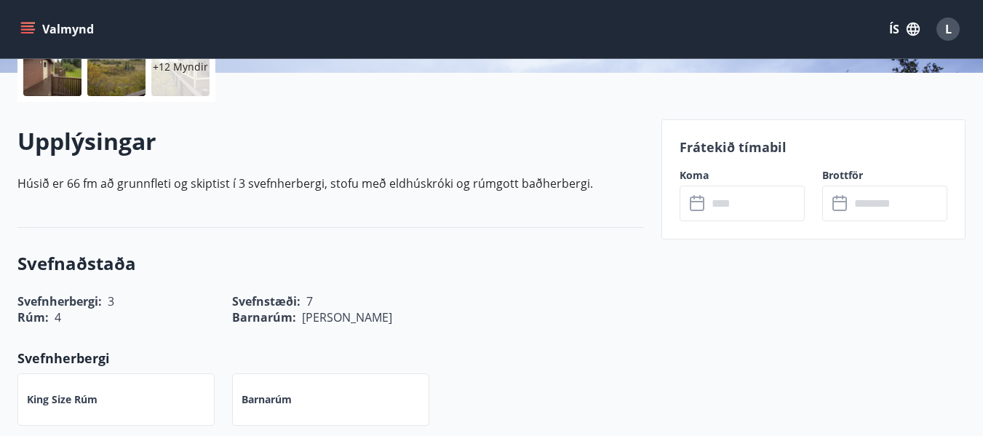
click at [762, 206] on input "text" at bounding box center [755, 204] width 97 height 36
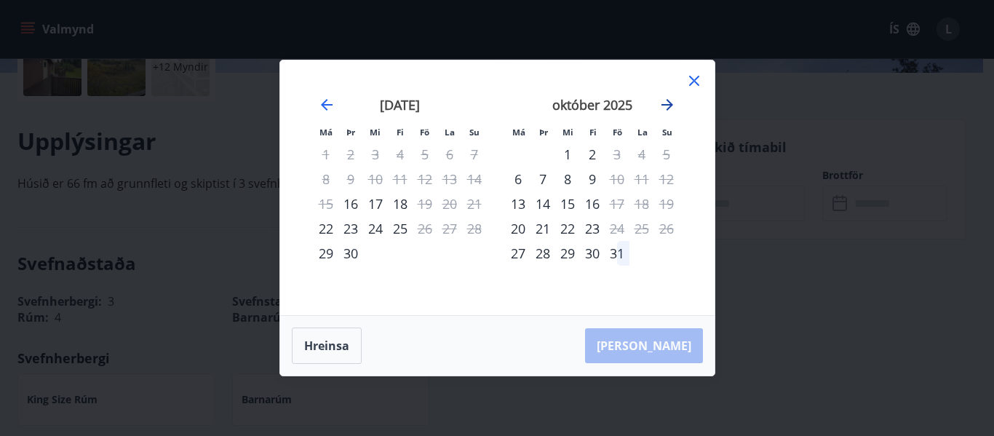
click at [667, 104] on icon "Move forward to switch to the next month." at bounding box center [667, 105] width 12 height 12
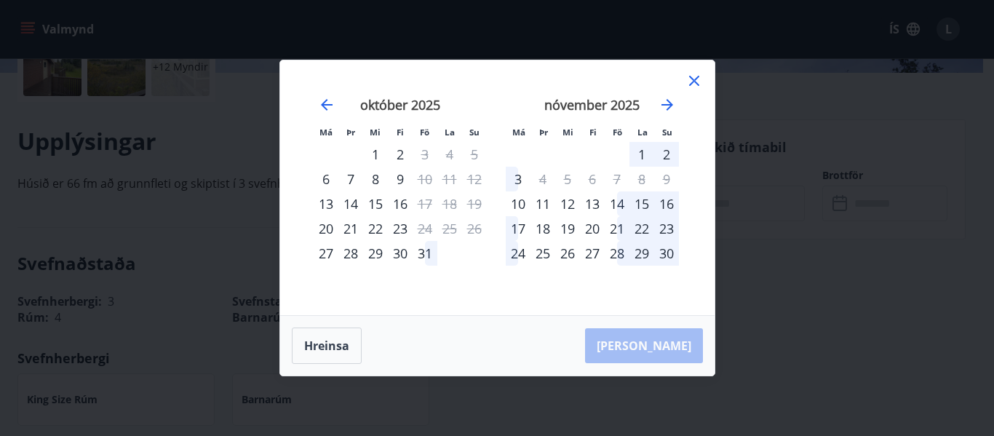
click at [639, 158] on div "1" at bounding box center [641, 154] width 25 height 25
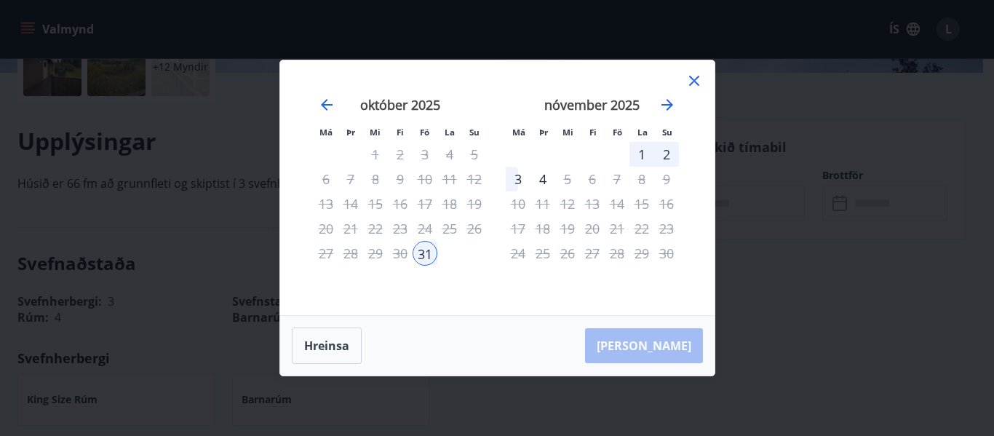
click at [659, 349] on div "Hreinsa Taka Frá" at bounding box center [497, 346] width 434 height 60
click at [658, 345] on div "Hreinsa Taka Frá" at bounding box center [497, 346] width 434 height 60
click at [667, 342] on div "Hreinsa Taka Frá" at bounding box center [497, 346] width 434 height 60
click at [326, 341] on button "Hreinsa" at bounding box center [327, 345] width 70 height 36
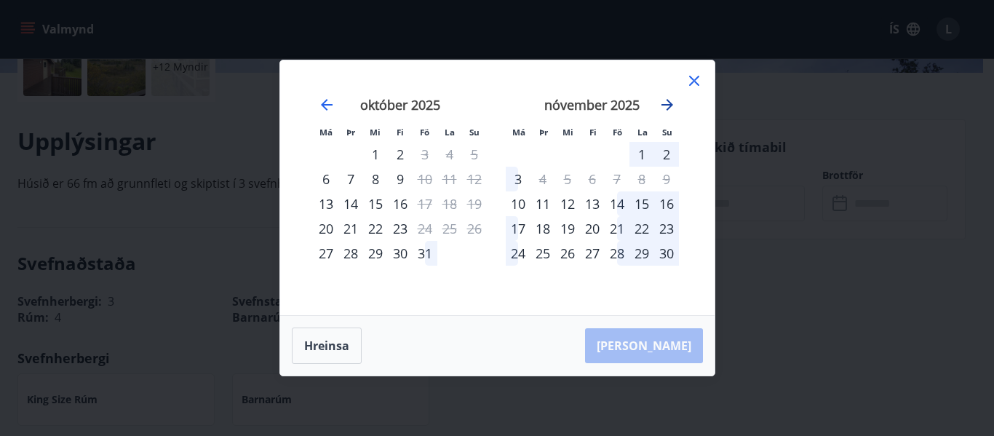
click at [665, 105] on icon "Move forward to switch to the next month." at bounding box center [667, 105] width 12 height 12
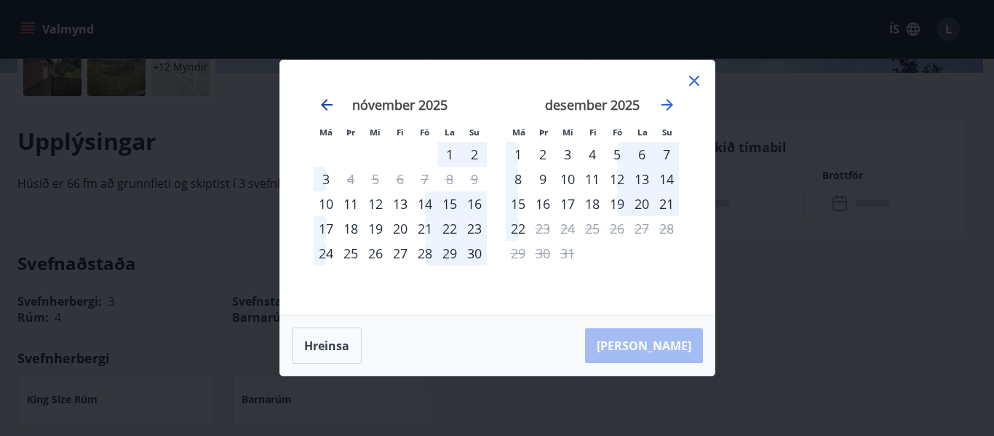
click at [325, 103] on icon "Move backward to switch to the previous month." at bounding box center [326, 104] width 17 height 17
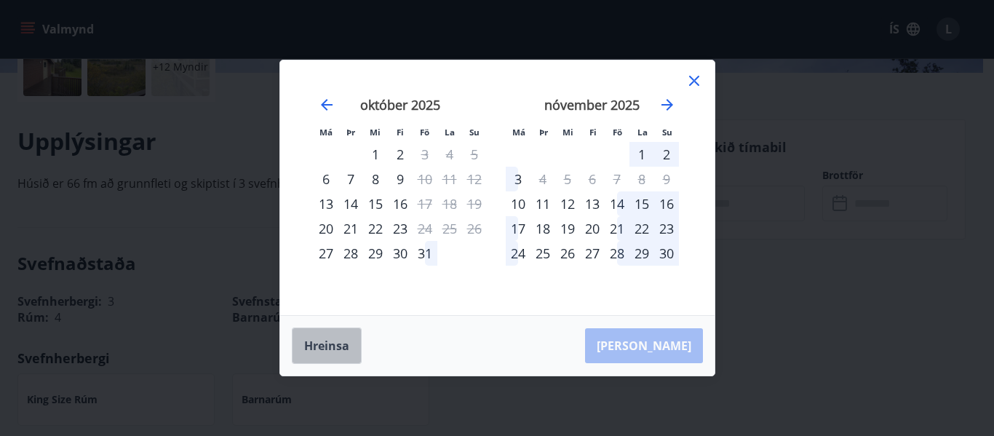
click at [332, 351] on button "Hreinsa" at bounding box center [327, 345] width 70 height 36
click at [690, 80] on icon at bounding box center [693, 80] width 17 height 17
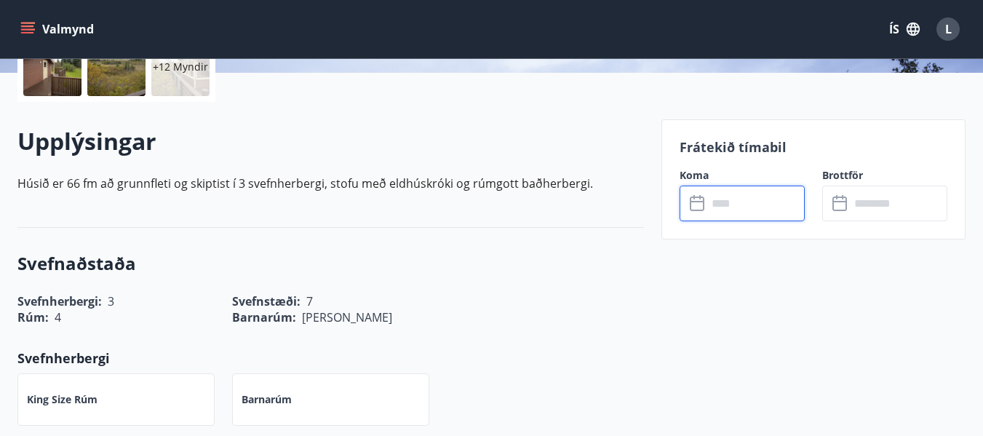
click at [716, 204] on input "text" at bounding box center [755, 204] width 97 height 36
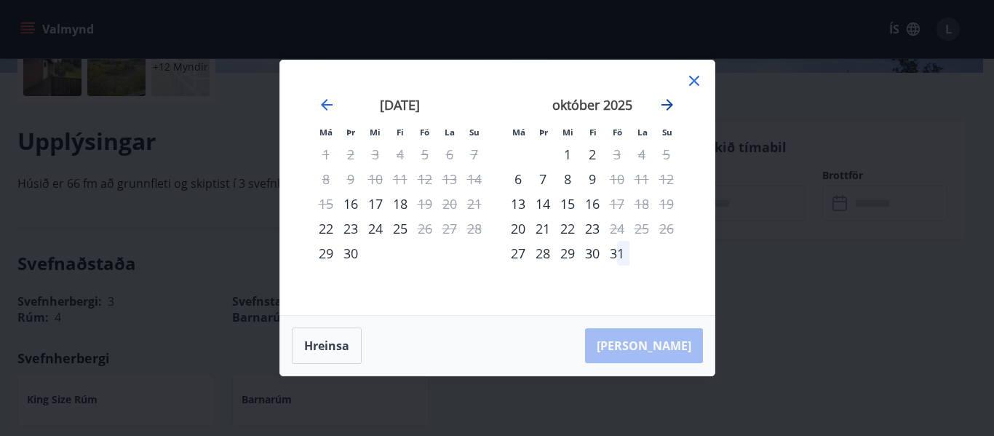
click at [672, 106] on icon "Move forward to switch to the next month." at bounding box center [666, 104] width 17 height 17
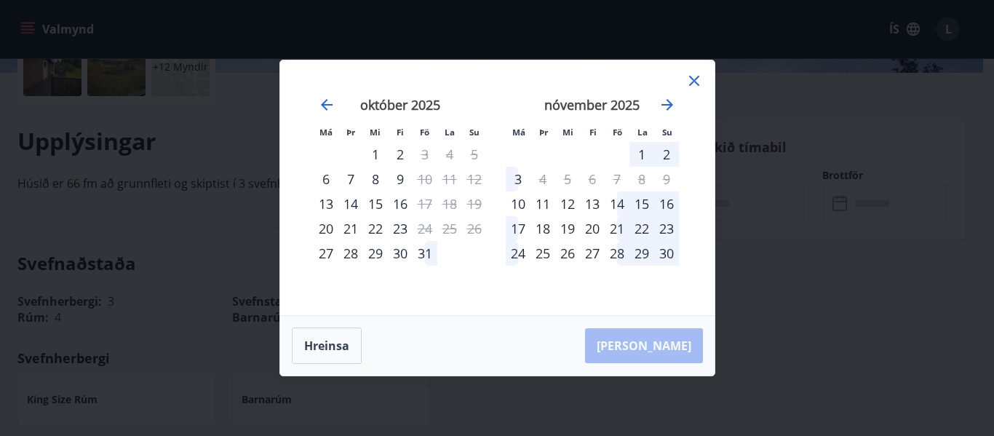
click at [431, 252] on div "31" at bounding box center [424, 253] width 25 height 25
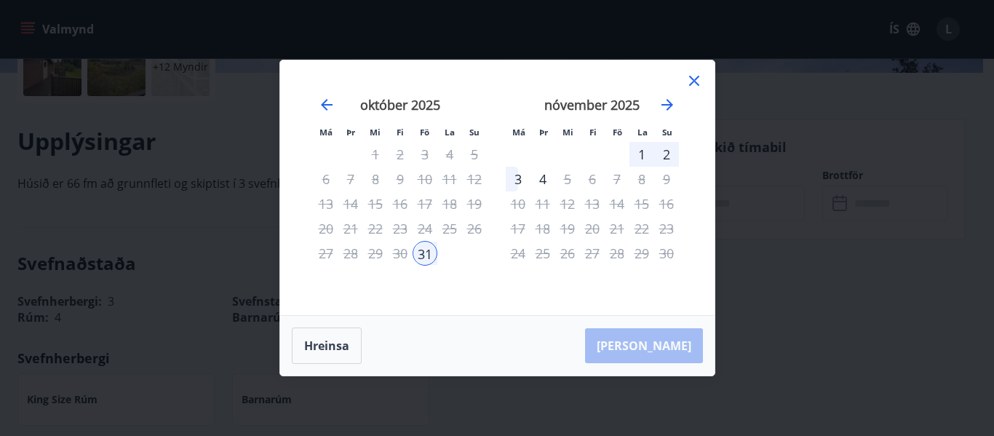
click at [671, 349] on div "Hreinsa Taka Frá" at bounding box center [497, 346] width 434 height 60
click at [670, 106] on icon "Move forward to switch to the next month." at bounding box center [667, 105] width 12 height 12
click at [336, 343] on button "Hreinsa" at bounding box center [327, 345] width 70 height 36
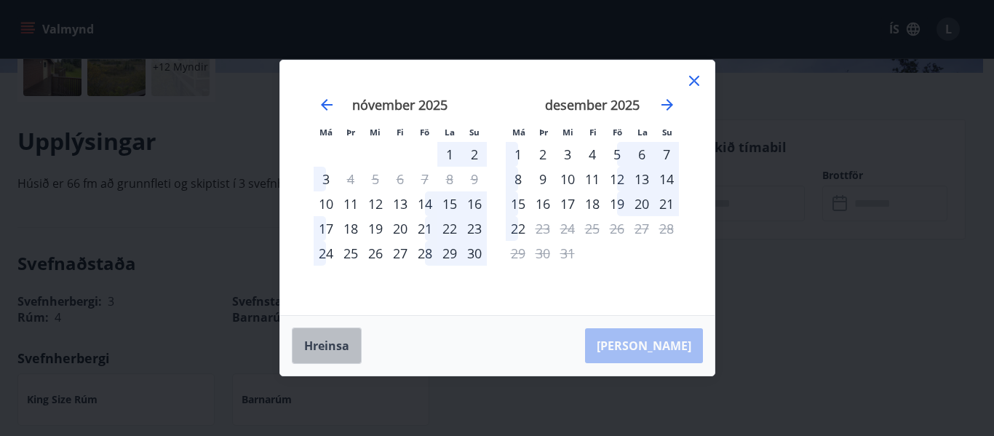
click at [314, 346] on button "Hreinsa" at bounding box center [327, 345] width 70 height 36
click at [698, 86] on icon at bounding box center [693, 80] width 17 height 17
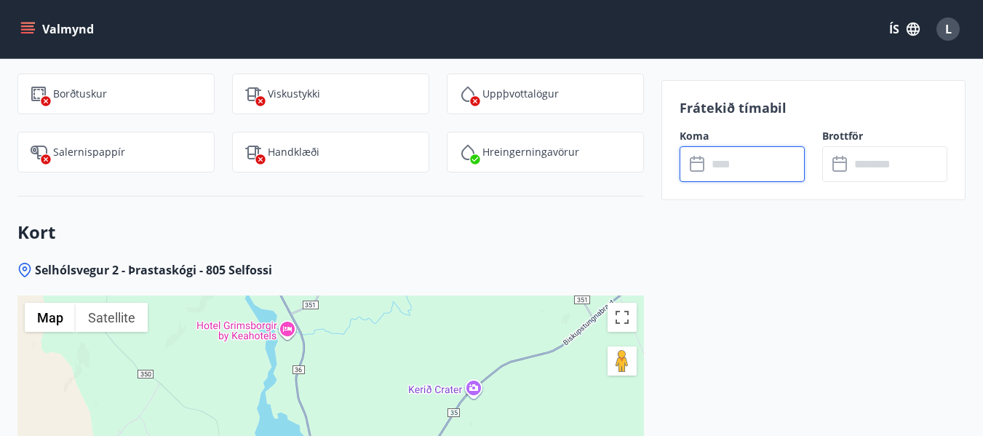
scroll to position [1746, 0]
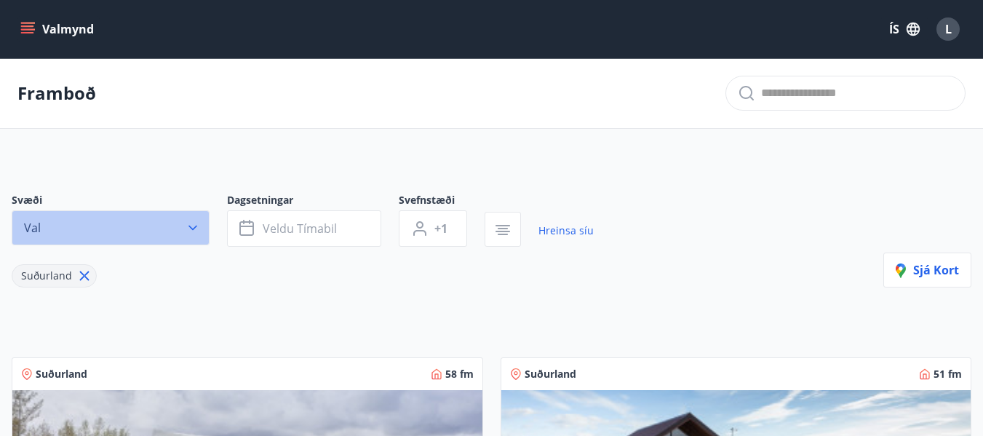
click at [195, 225] on icon "button" at bounding box center [193, 227] width 15 height 15
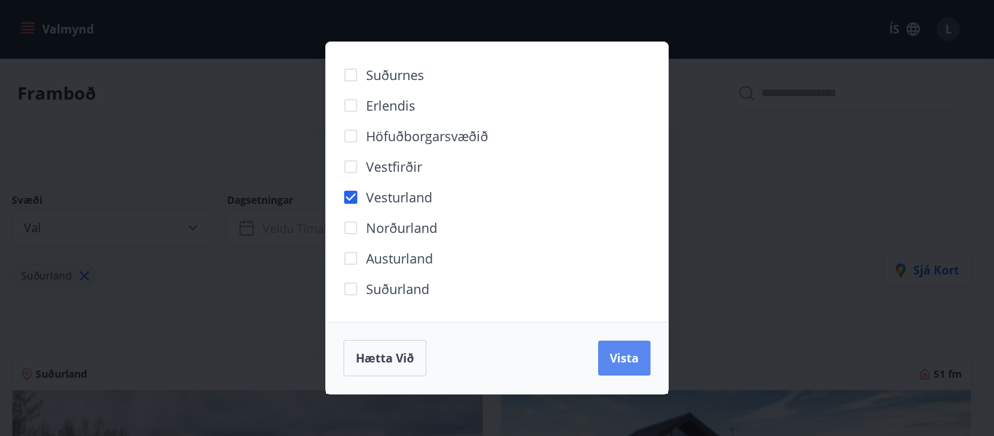
click at [610, 354] on span "Vista" at bounding box center [624, 358] width 29 height 16
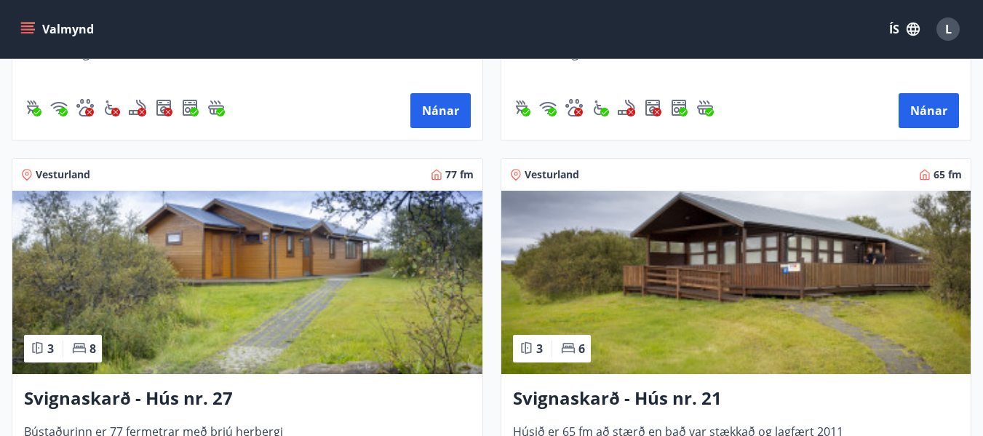
scroll to position [1922, 0]
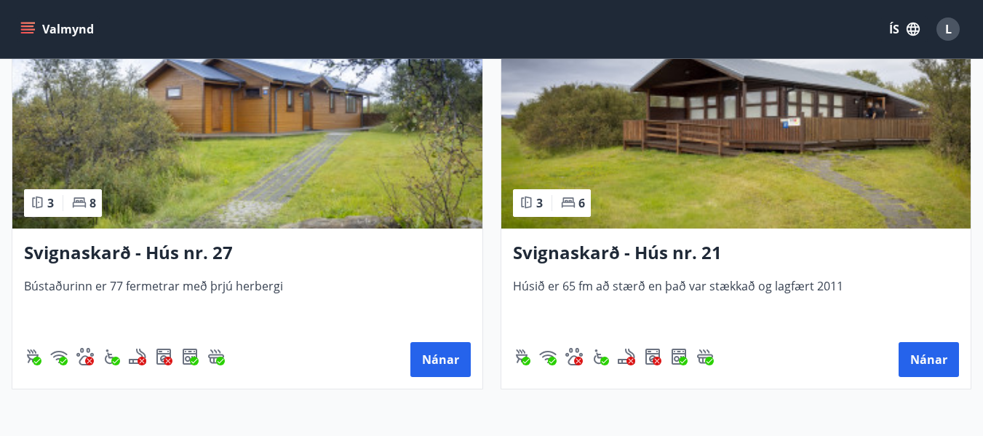
click at [602, 251] on h3 "Svignaskarð - Hús nr. 21" at bounding box center [736, 253] width 447 height 26
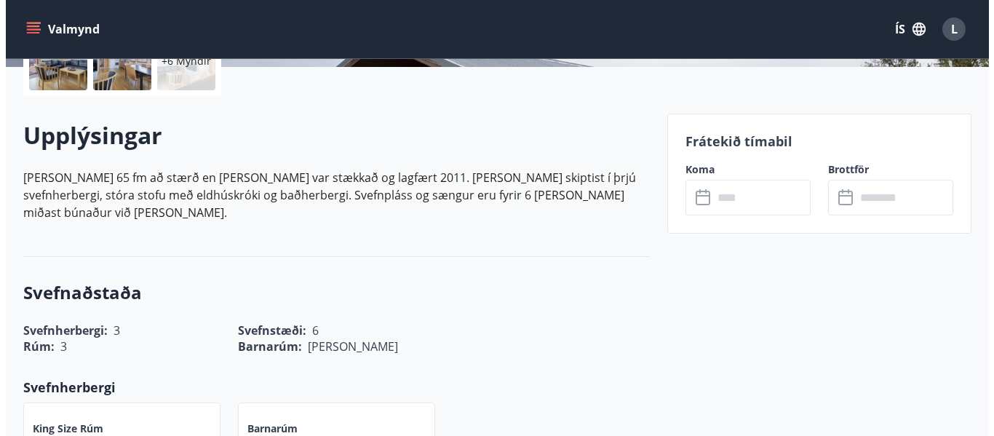
scroll to position [509, 0]
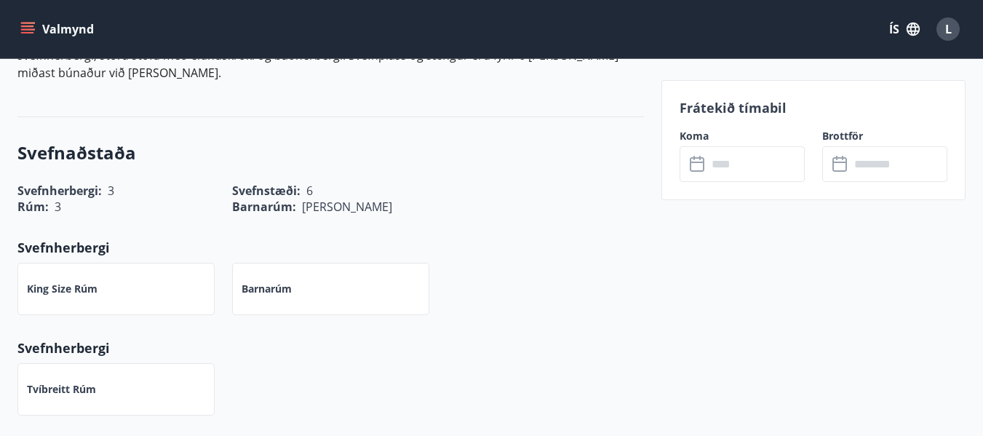
click at [737, 167] on input "text" at bounding box center [755, 164] width 97 height 36
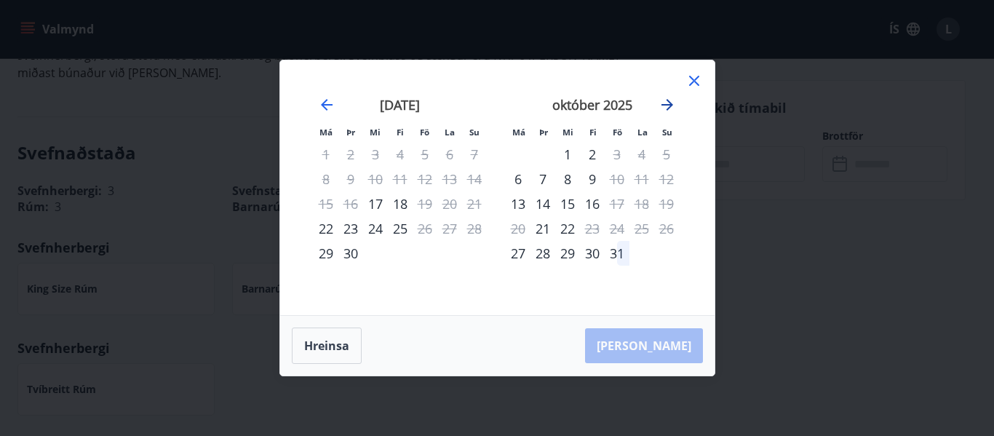
click at [669, 106] on icon "Move forward to switch to the next month." at bounding box center [667, 105] width 12 height 12
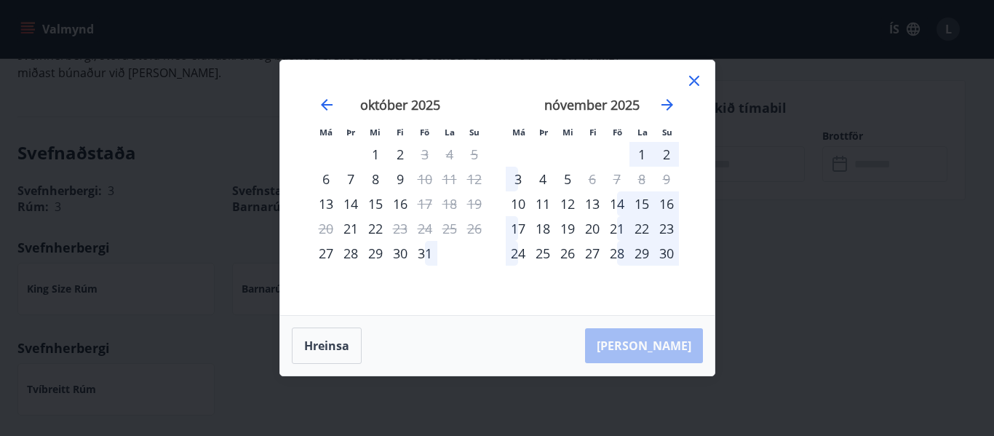
click at [424, 254] on div "31" at bounding box center [424, 253] width 25 height 25
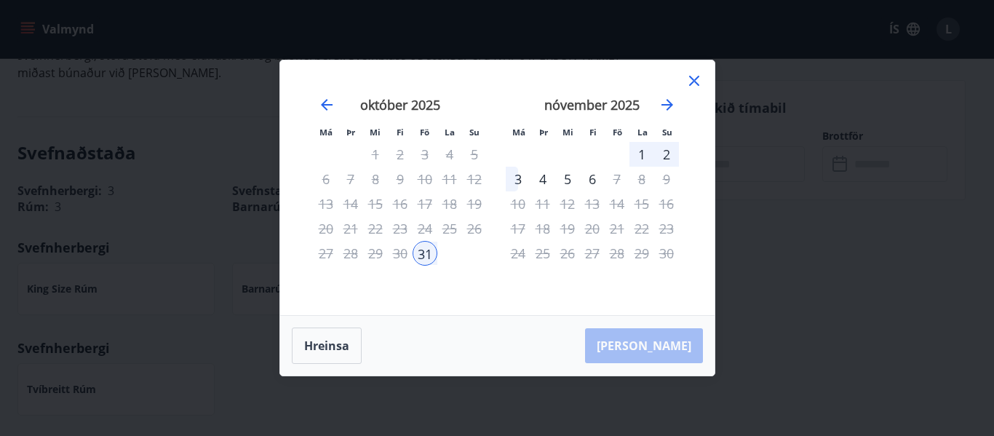
click at [675, 346] on div "Hreinsa Taka Frá" at bounding box center [497, 346] width 434 height 60
click at [693, 76] on icon at bounding box center [693, 80] width 17 height 17
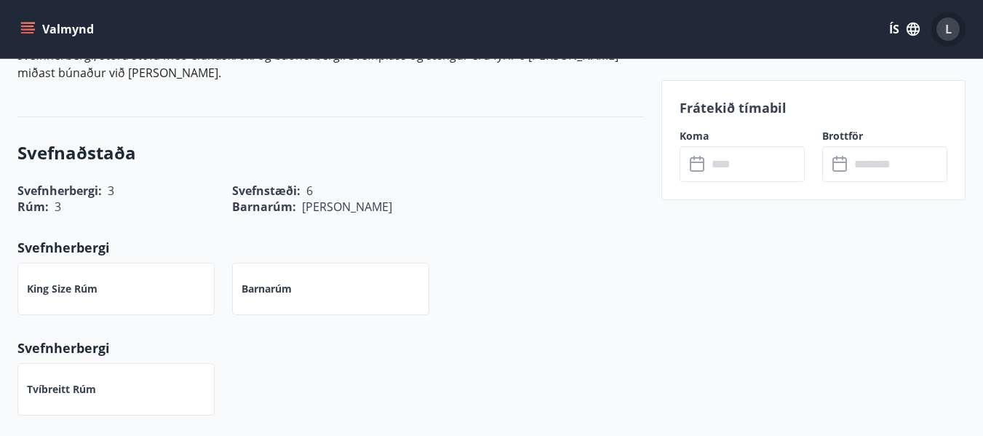
click at [942, 24] on div "L" at bounding box center [947, 28] width 23 height 23
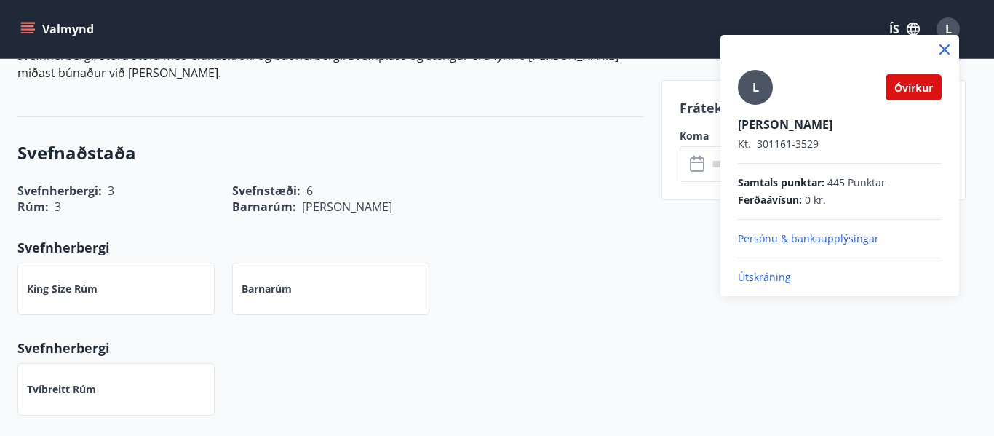
click at [758, 276] on p "Útskráning" at bounding box center [840, 277] width 204 height 15
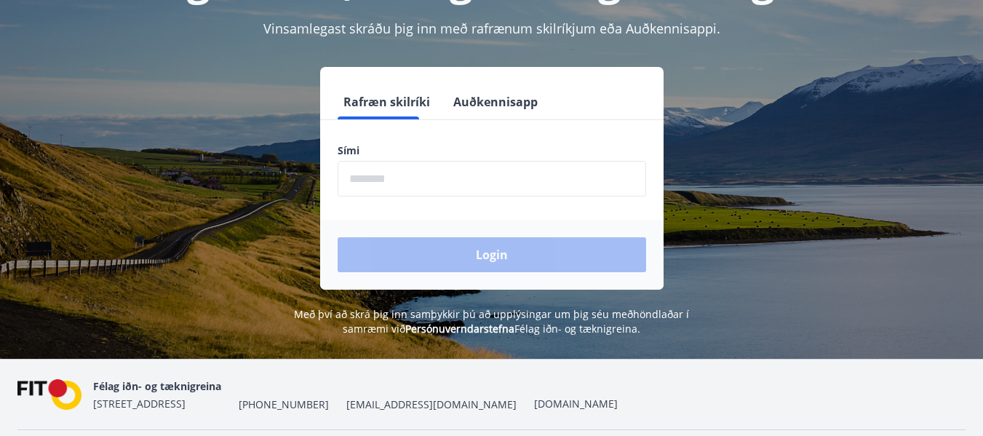
scroll to position [140, 0]
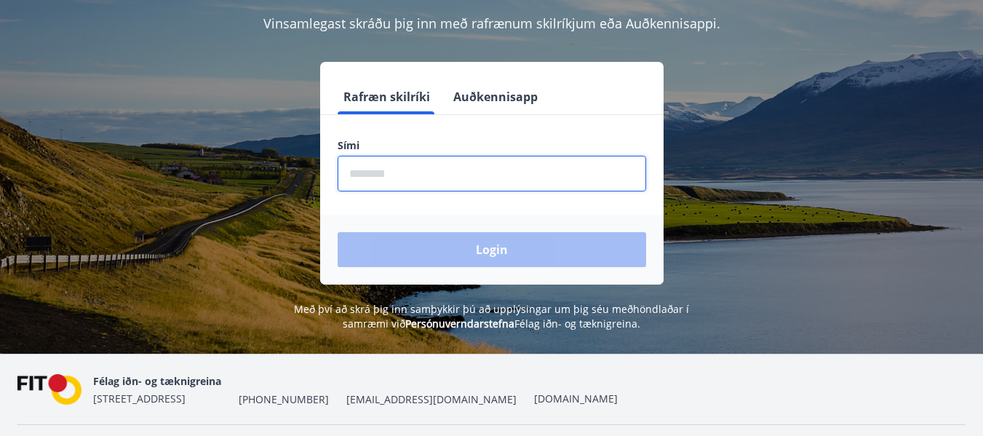
click at [424, 175] on input "phone" at bounding box center [492, 174] width 308 height 36
type input "********"
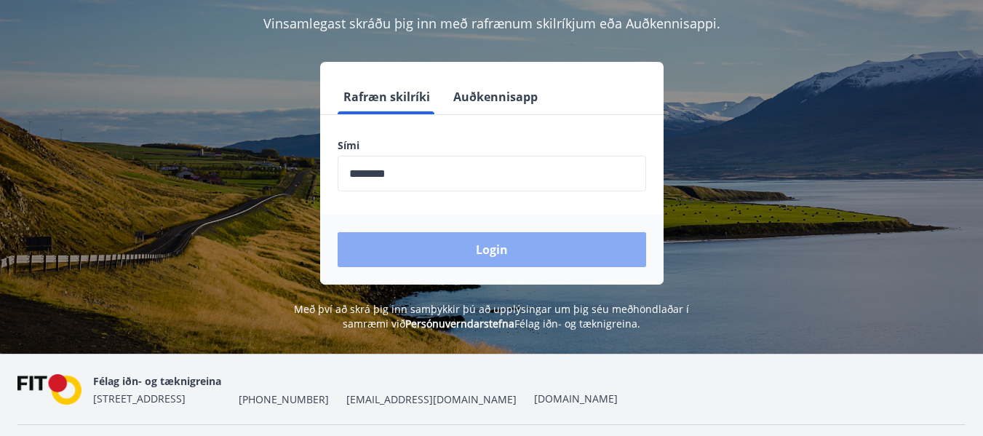
click at [490, 250] on button "Login" at bounding box center [492, 249] width 308 height 35
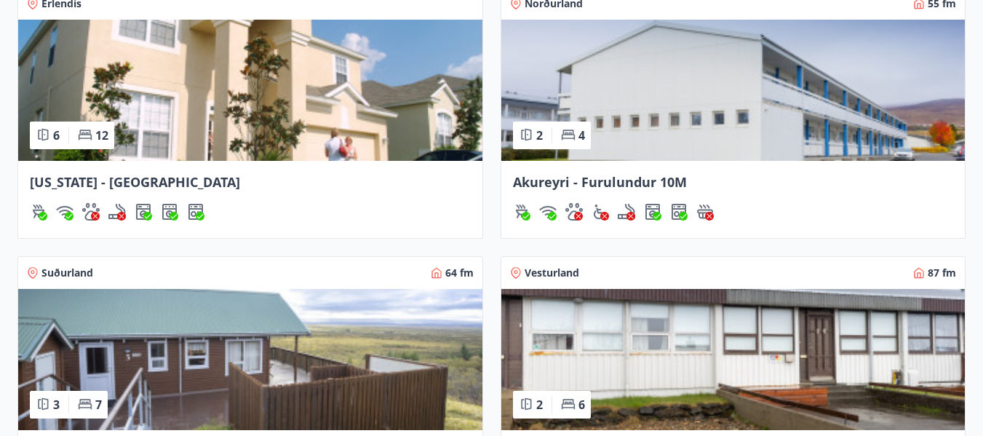
scroll to position [1382, 0]
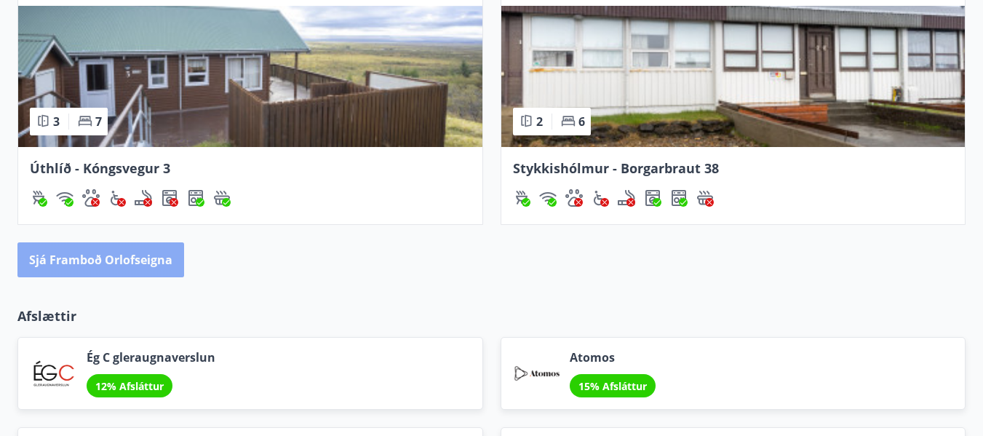
click at [167, 260] on button "Sjá framboð orlofseigna" at bounding box center [100, 259] width 167 height 35
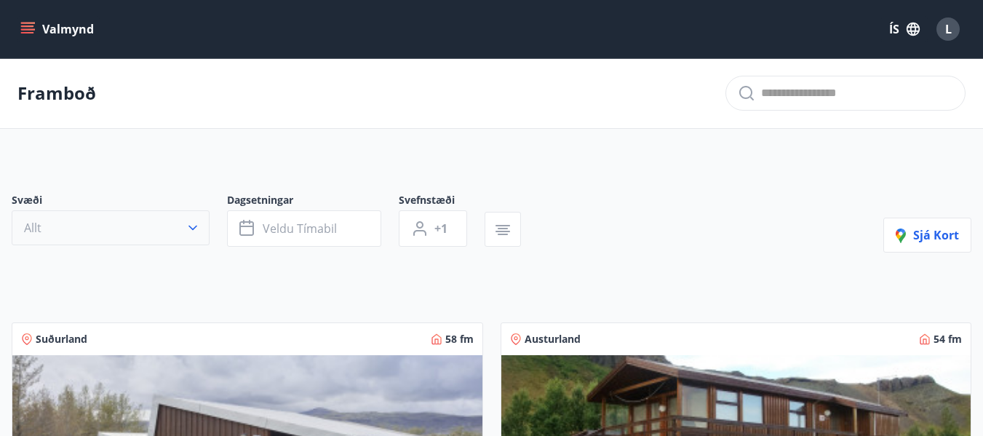
click at [198, 228] on icon "button" at bounding box center [193, 227] width 15 height 15
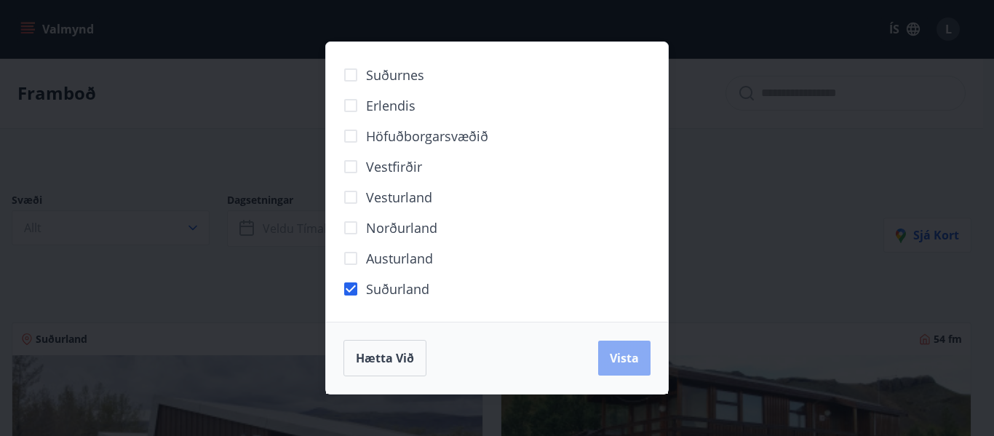
drag, startPoint x: 634, startPoint y: 364, endPoint x: 989, endPoint y: 423, distance: 359.0
click at [641, 364] on button "Vista" at bounding box center [624, 357] width 52 height 35
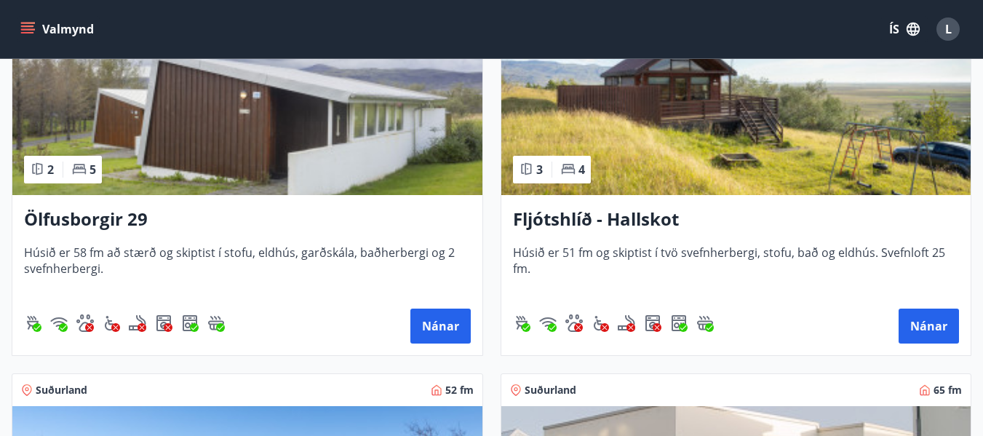
scroll to position [509, 0]
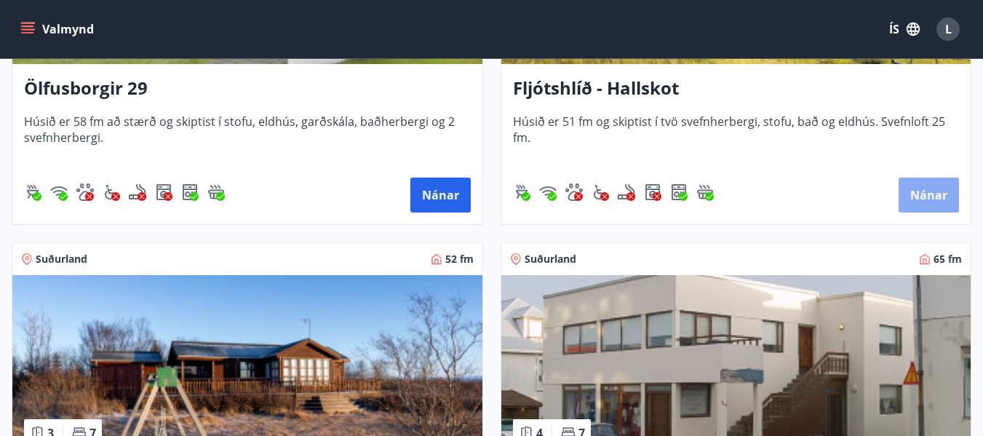
click at [927, 194] on button "Nánar" at bounding box center [928, 195] width 60 height 35
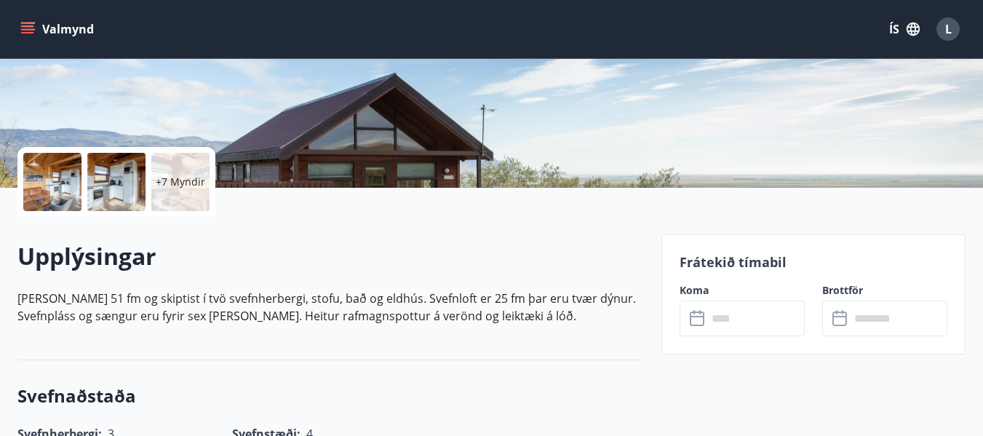
scroll to position [291, 0]
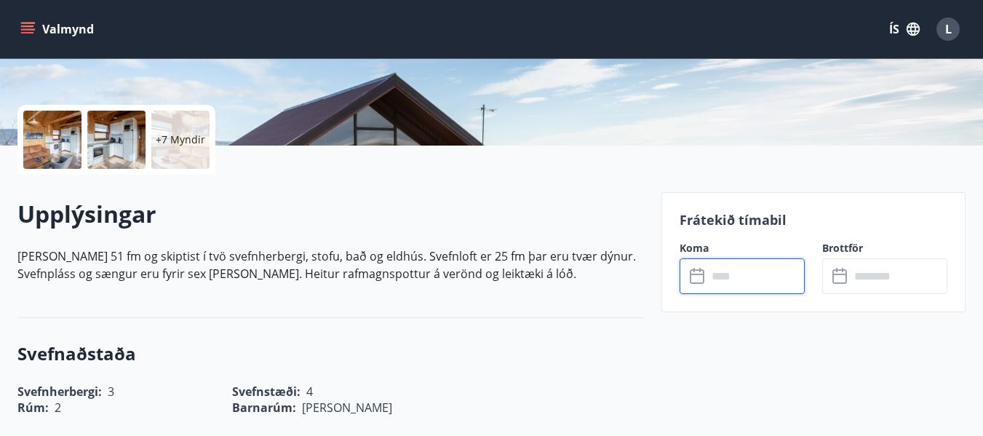
click at [759, 275] on input "text" at bounding box center [755, 276] width 97 height 36
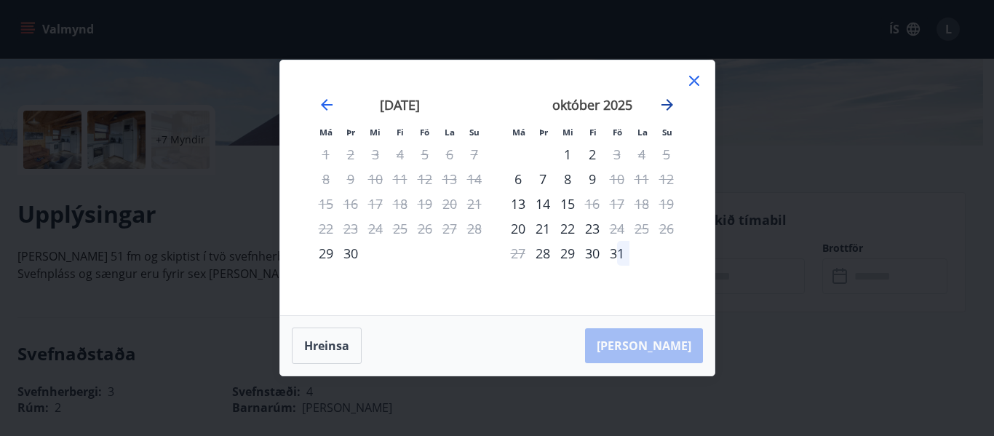
click at [671, 105] on icon "Move forward to switch to the next month." at bounding box center [667, 105] width 12 height 12
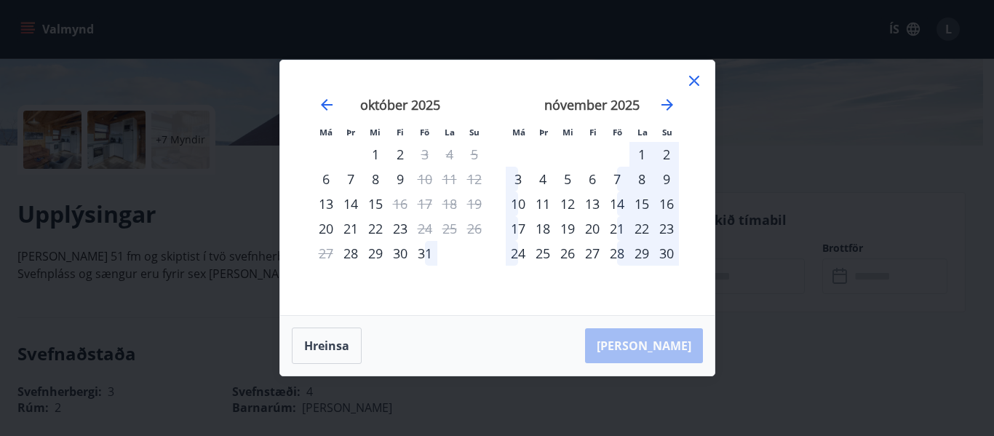
click at [645, 150] on div "1" at bounding box center [641, 154] width 25 height 25
click at [515, 179] on div "3" at bounding box center [518, 179] width 25 height 25
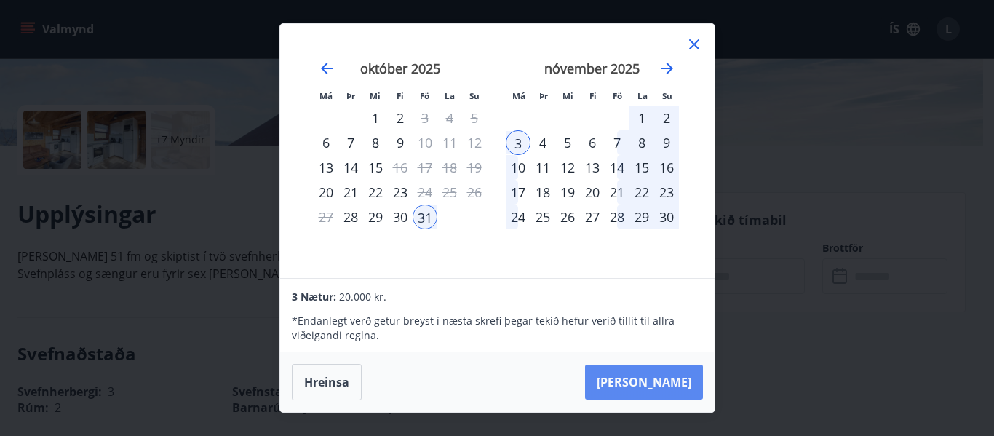
click at [682, 384] on button "[PERSON_NAME]" at bounding box center [644, 381] width 118 height 35
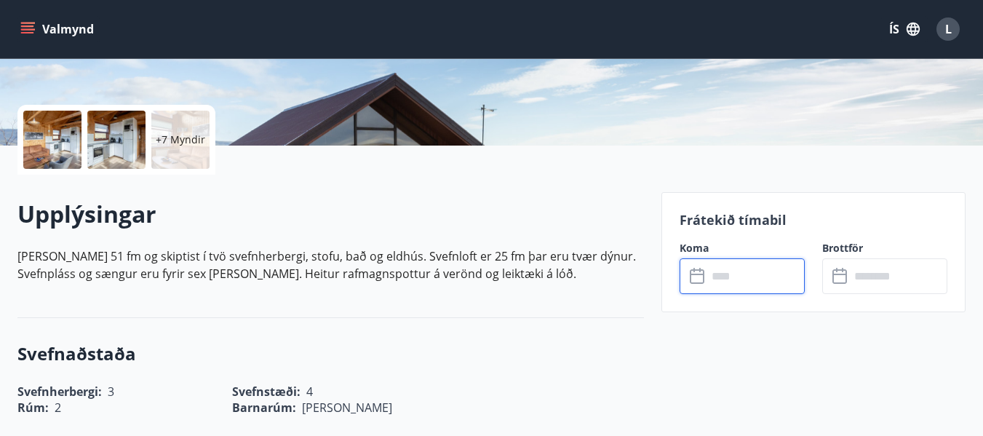
type input "******"
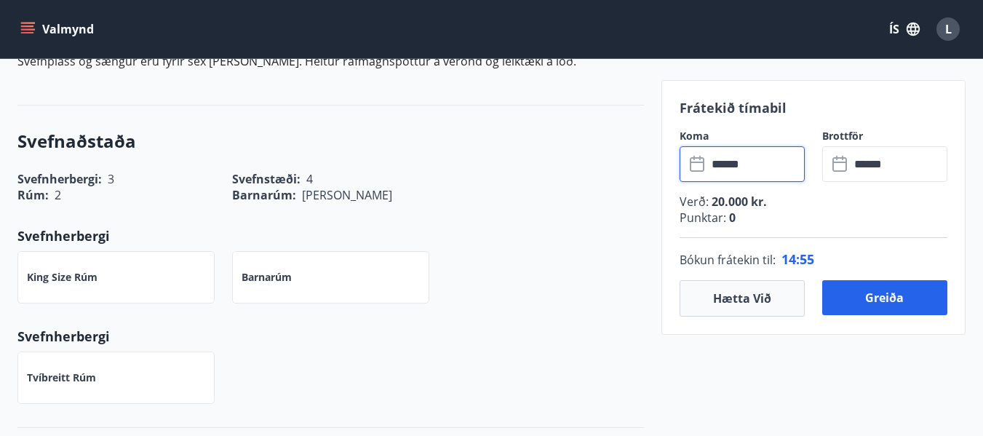
scroll to position [509, 0]
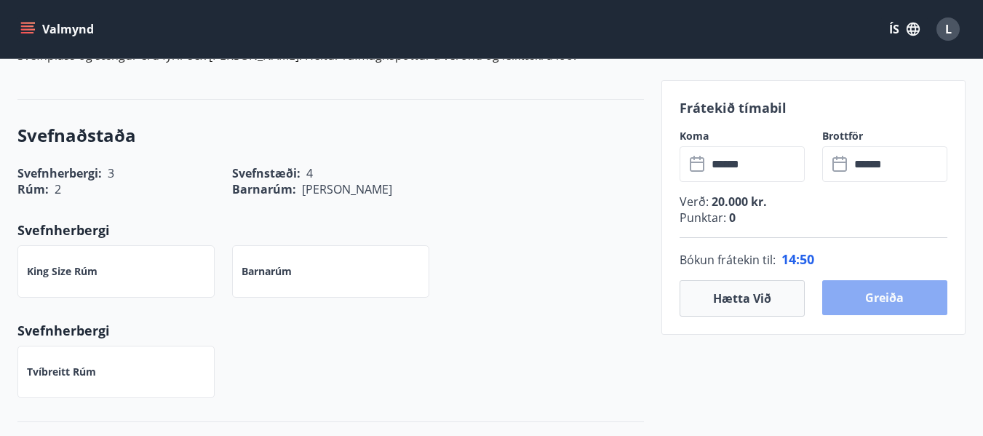
click at [884, 294] on button "Greiða" at bounding box center [884, 297] width 125 height 35
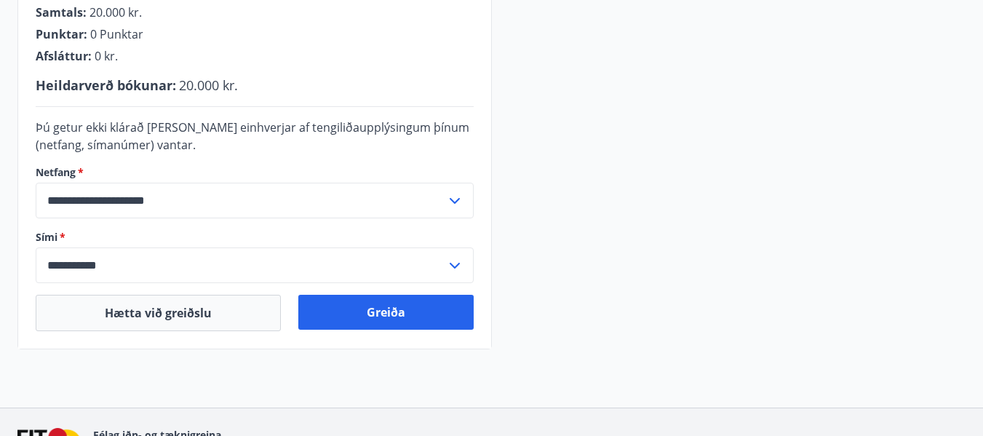
scroll to position [435, 0]
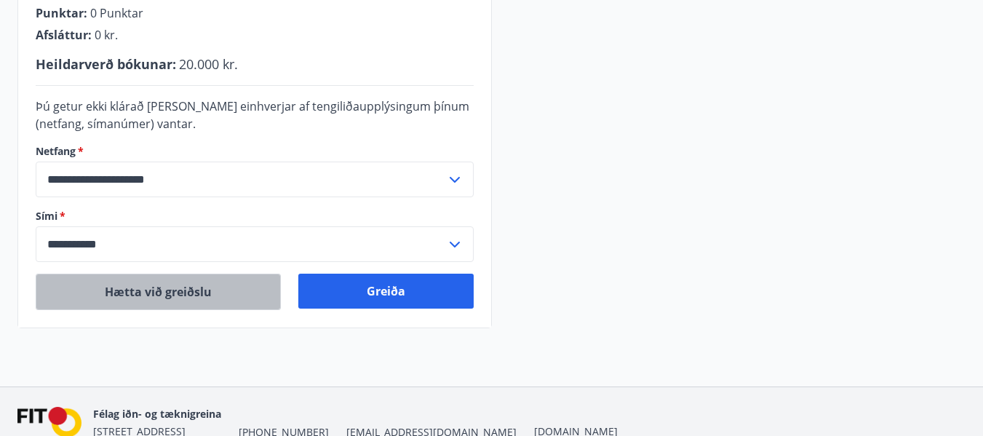
click at [178, 291] on button "Hætta við greiðslu" at bounding box center [158, 292] width 245 height 36
